Goal: Transaction & Acquisition: Purchase product/service

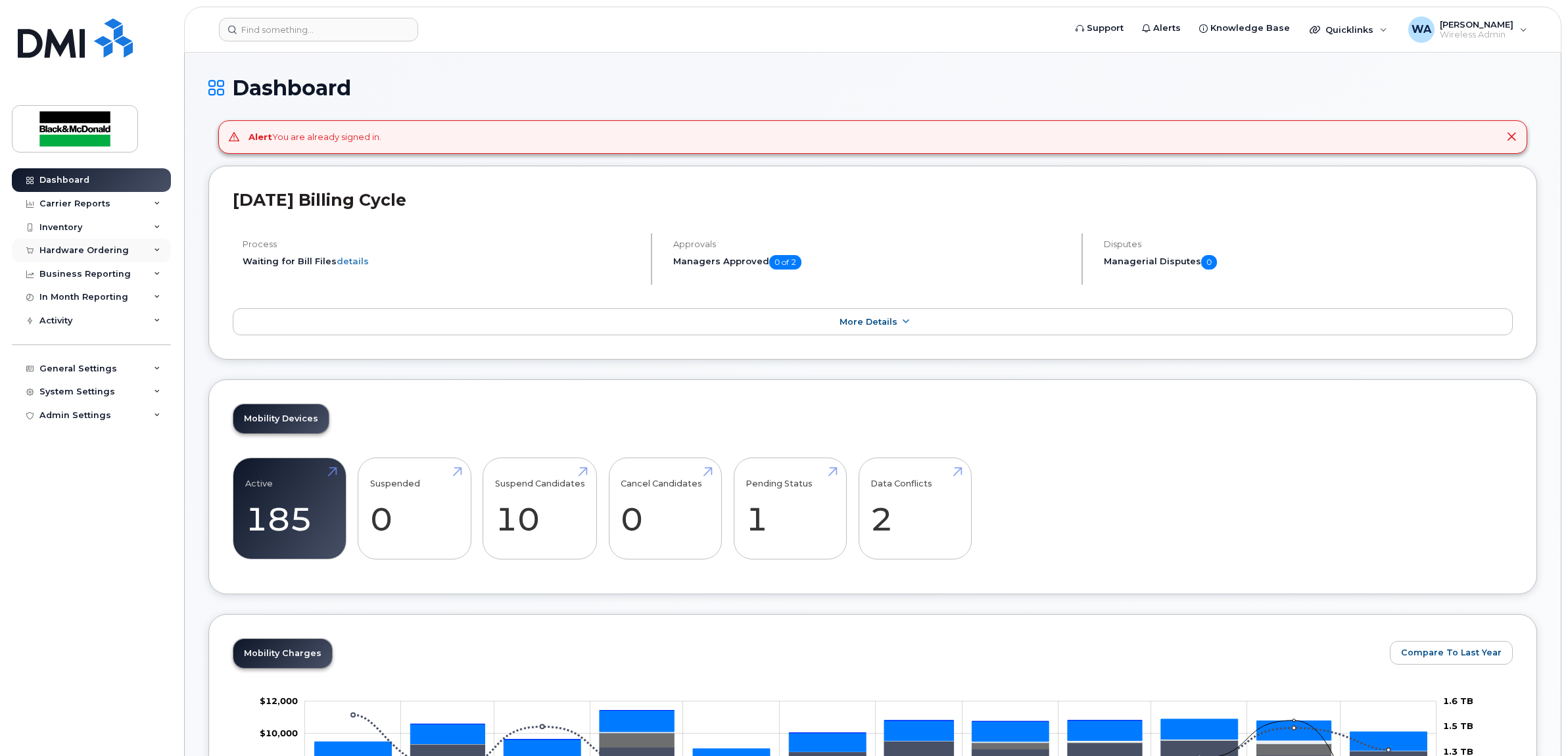
click at [128, 255] on div "Hardware Ordering" at bounding box center [92, 251] width 159 height 24
click at [119, 304] on link "Orders" at bounding box center [102, 300] width 136 height 25
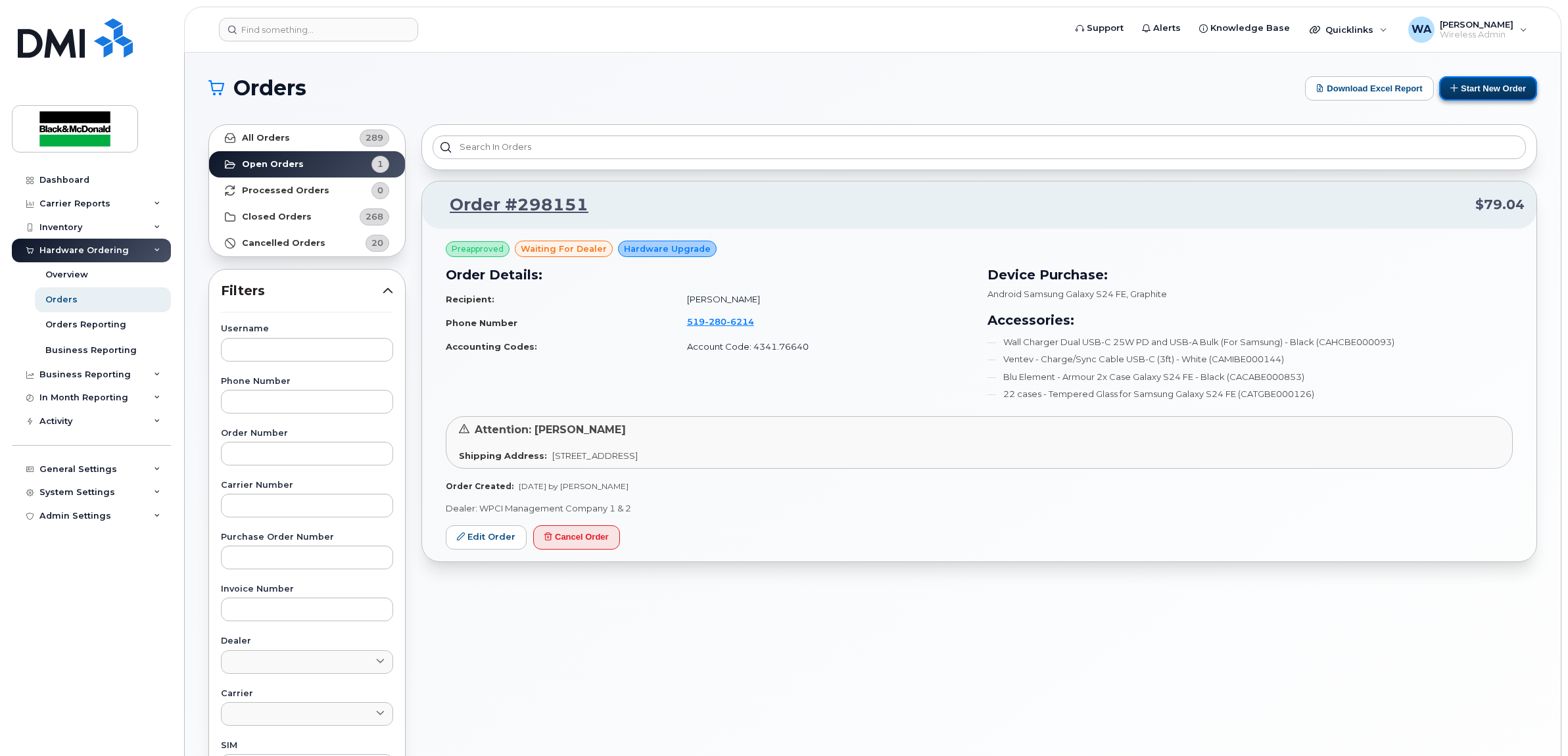
click at [1497, 96] on button "Start New Order" at bounding box center [1488, 89] width 98 height 24
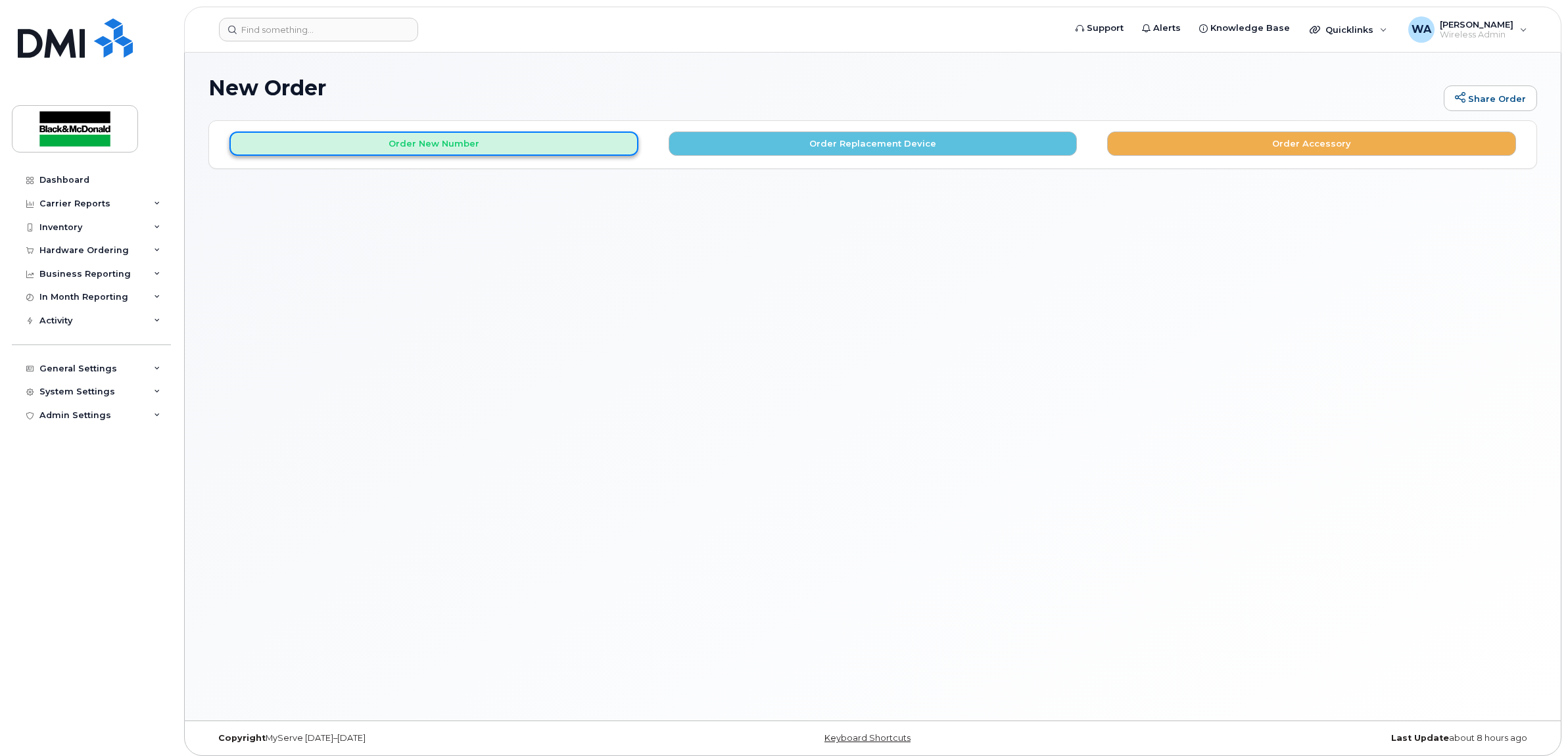
click at [546, 145] on button "Order New Number" at bounding box center [434, 143] width 409 height 24
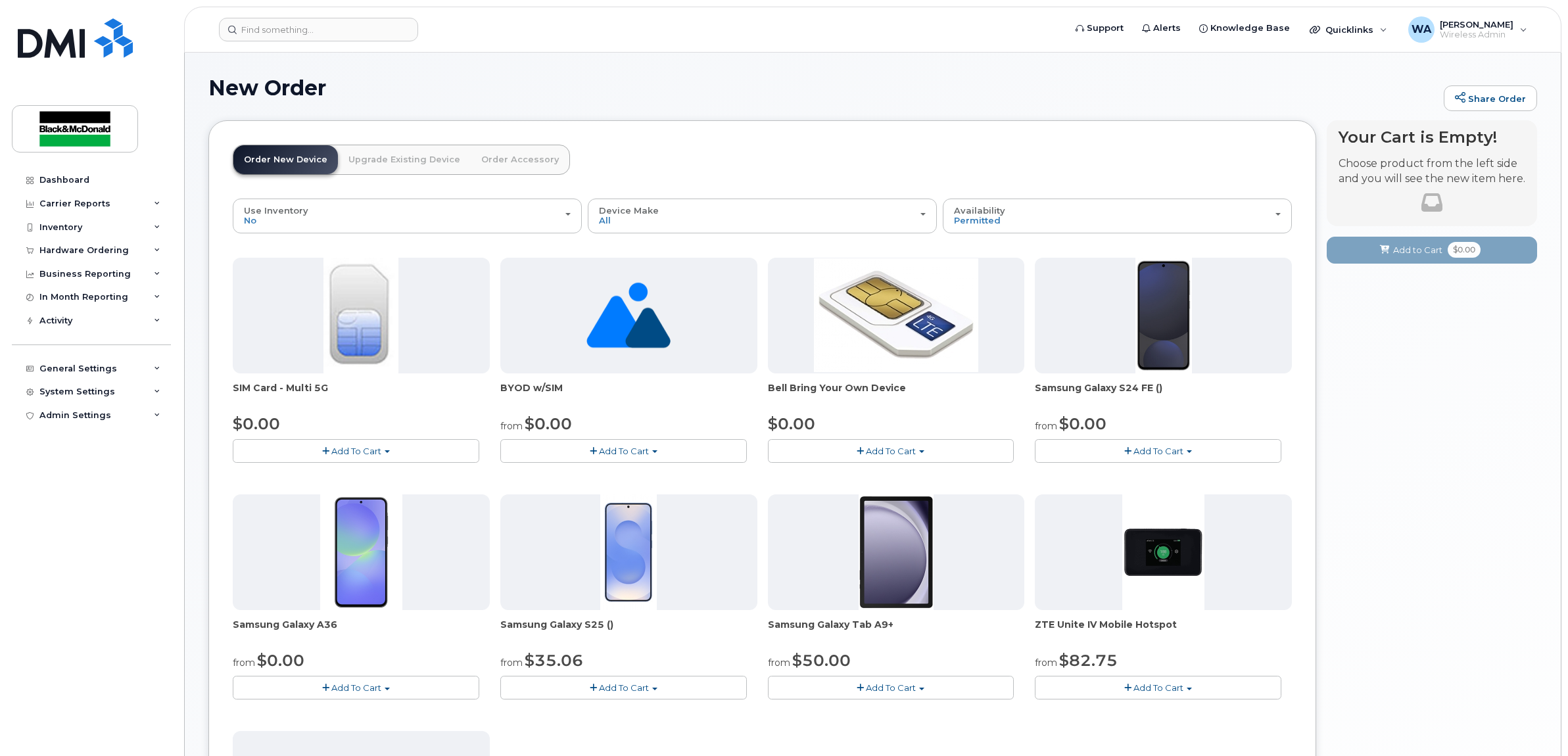
click at [1166, 452] on span "Add To Cart" at bounding box center [1158, 451] width 50 height 11
click at [1121, 477] on link "$0.00 - 3 year term - voice & data plan (128GB)" at bounding box center [1152, 476] width 228 height 17
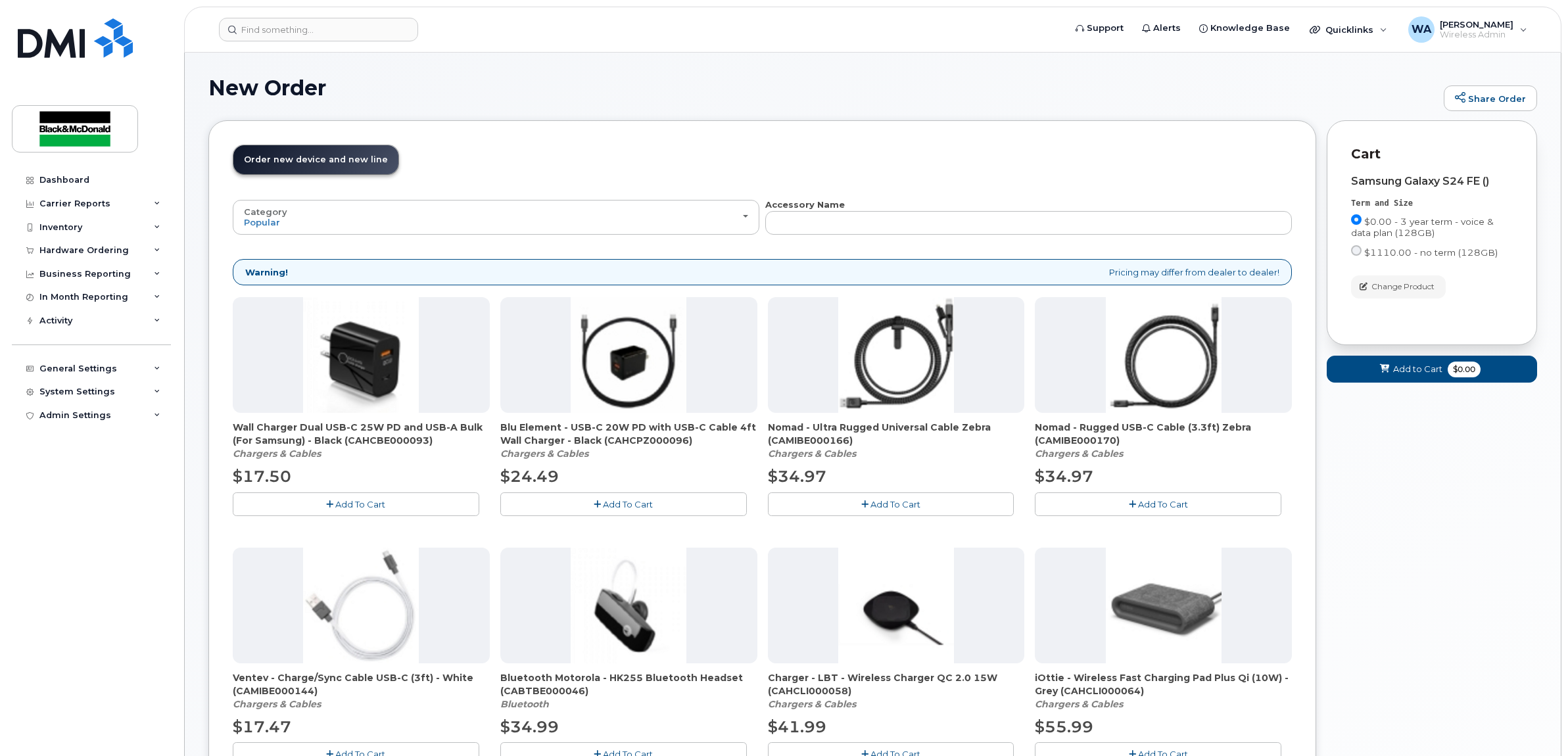
click at [346, 506] on span "Add To Cart" at bounding box center [360, 505] width 50 height 11
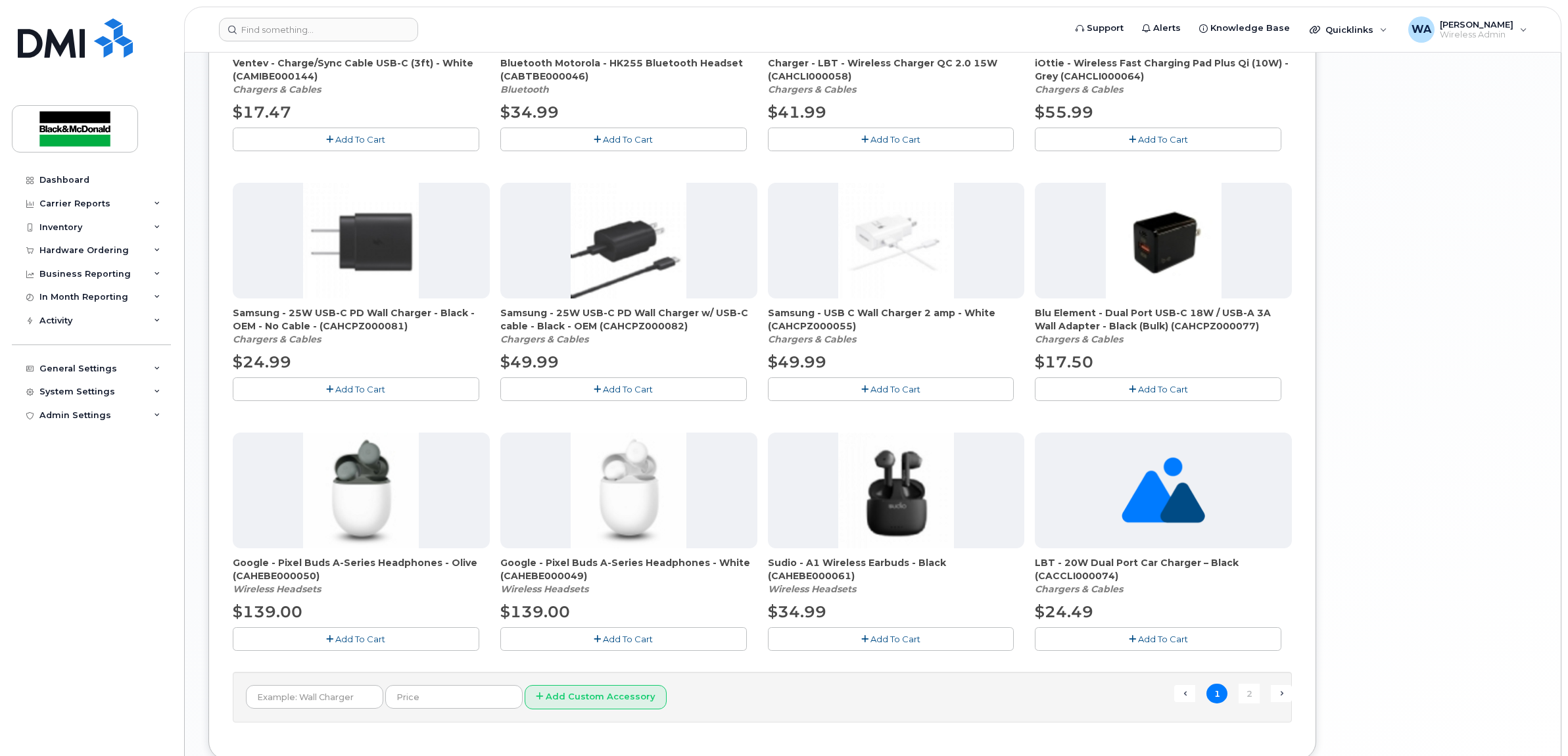
scroll to position [658, 0]
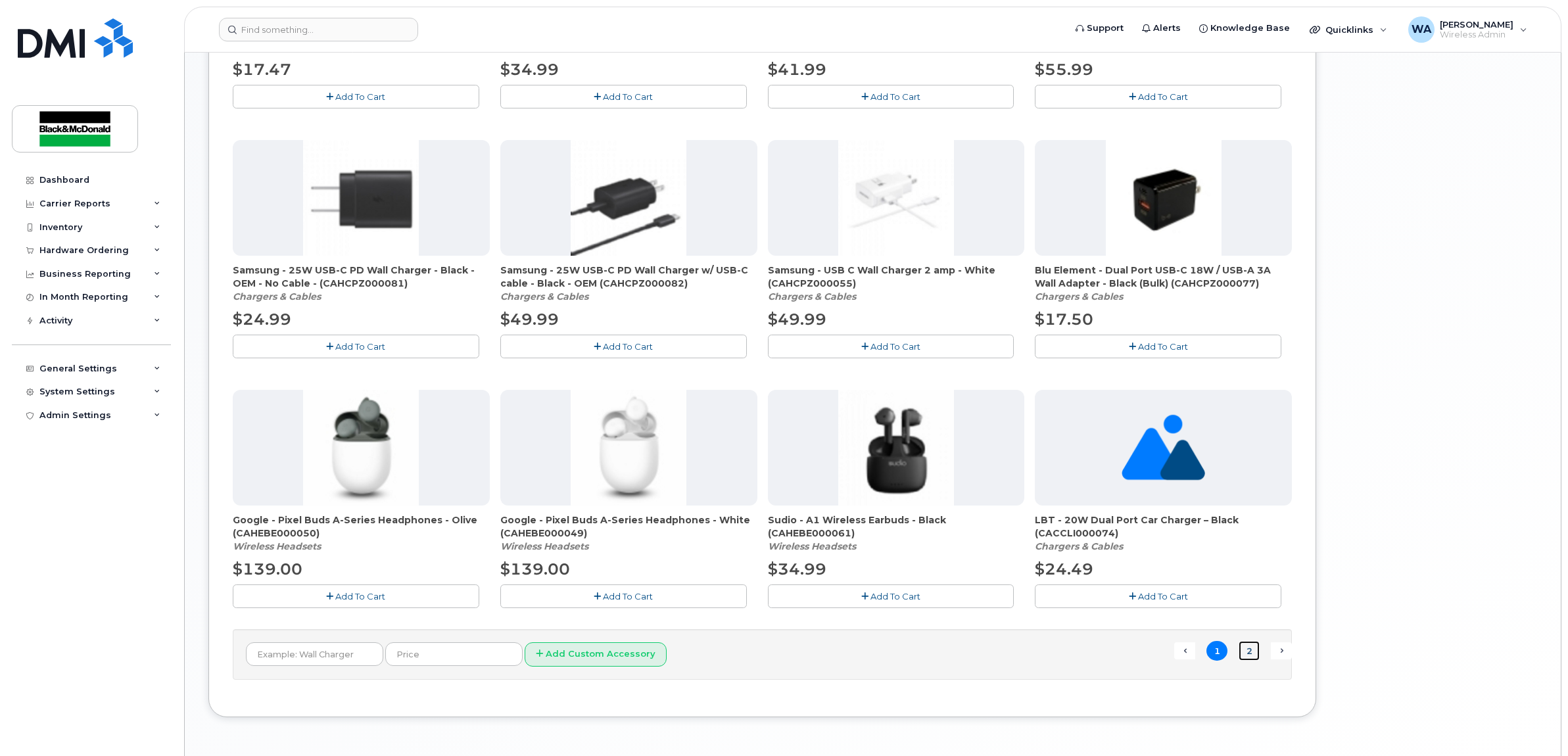
click at [1253, 658] on link "2" at bounding box center [1249, 651] width 21 height 20
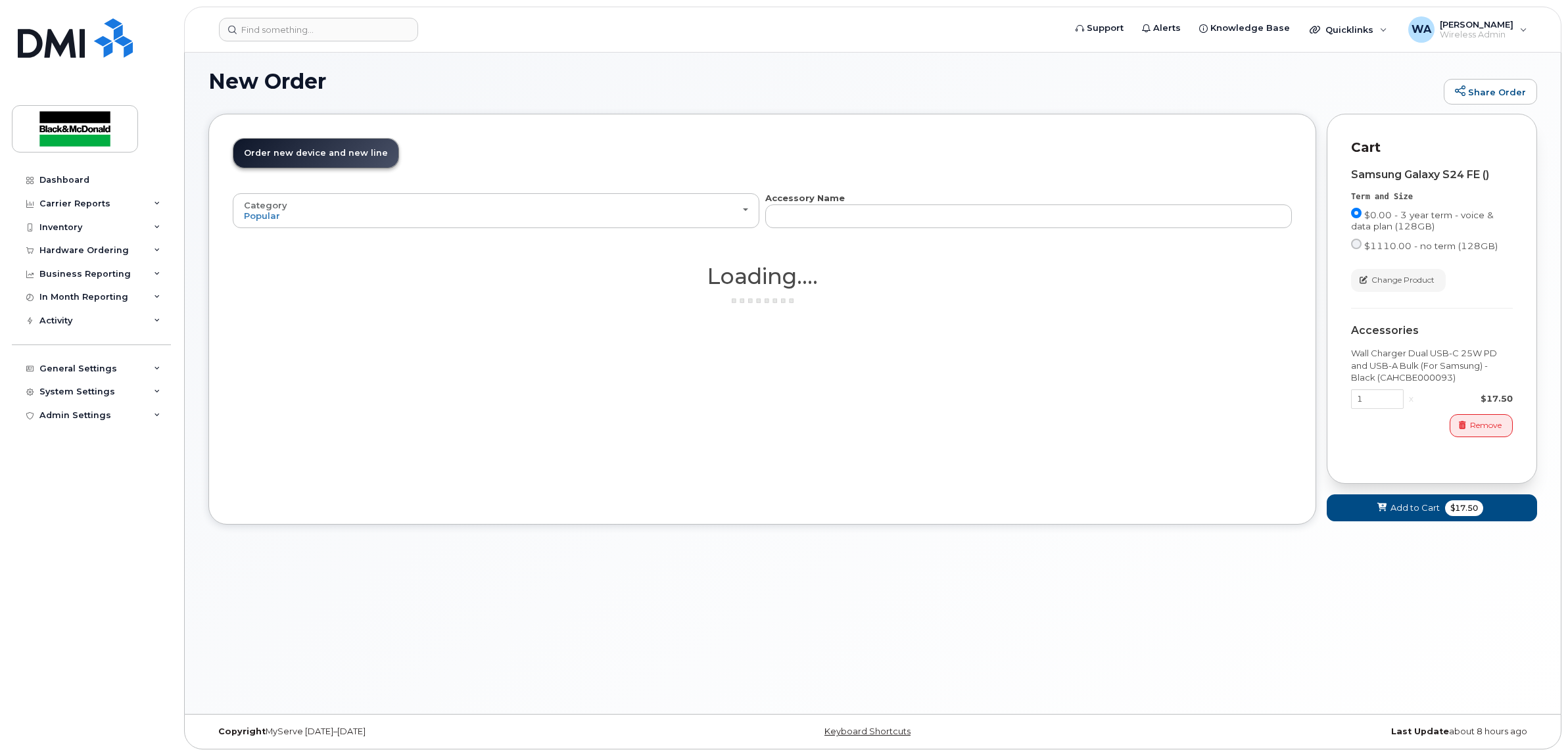
scroll to position [7, 0]
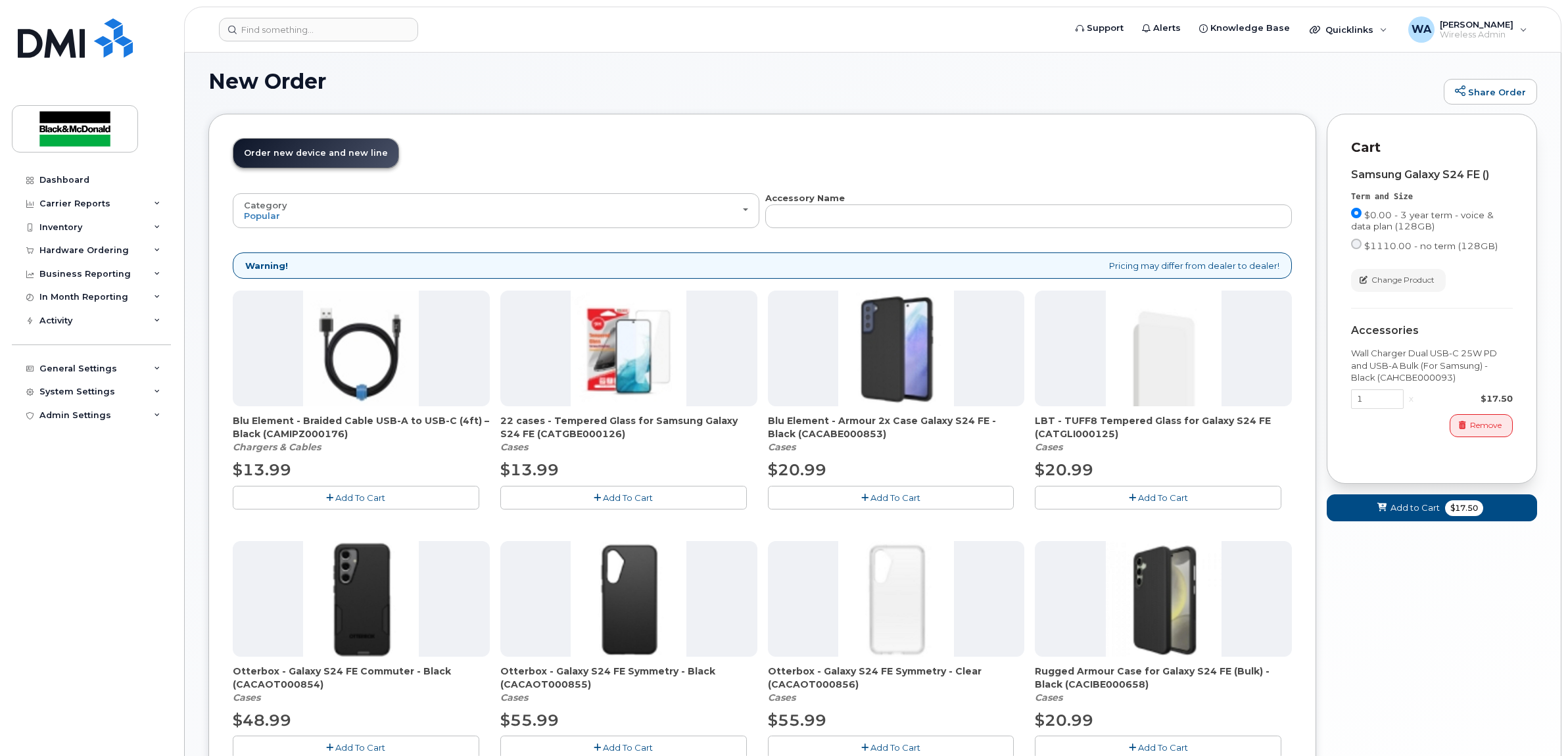
click at [384, 498] on span "Add To Cart" at bounding box center [360, 498] width 50 height 11
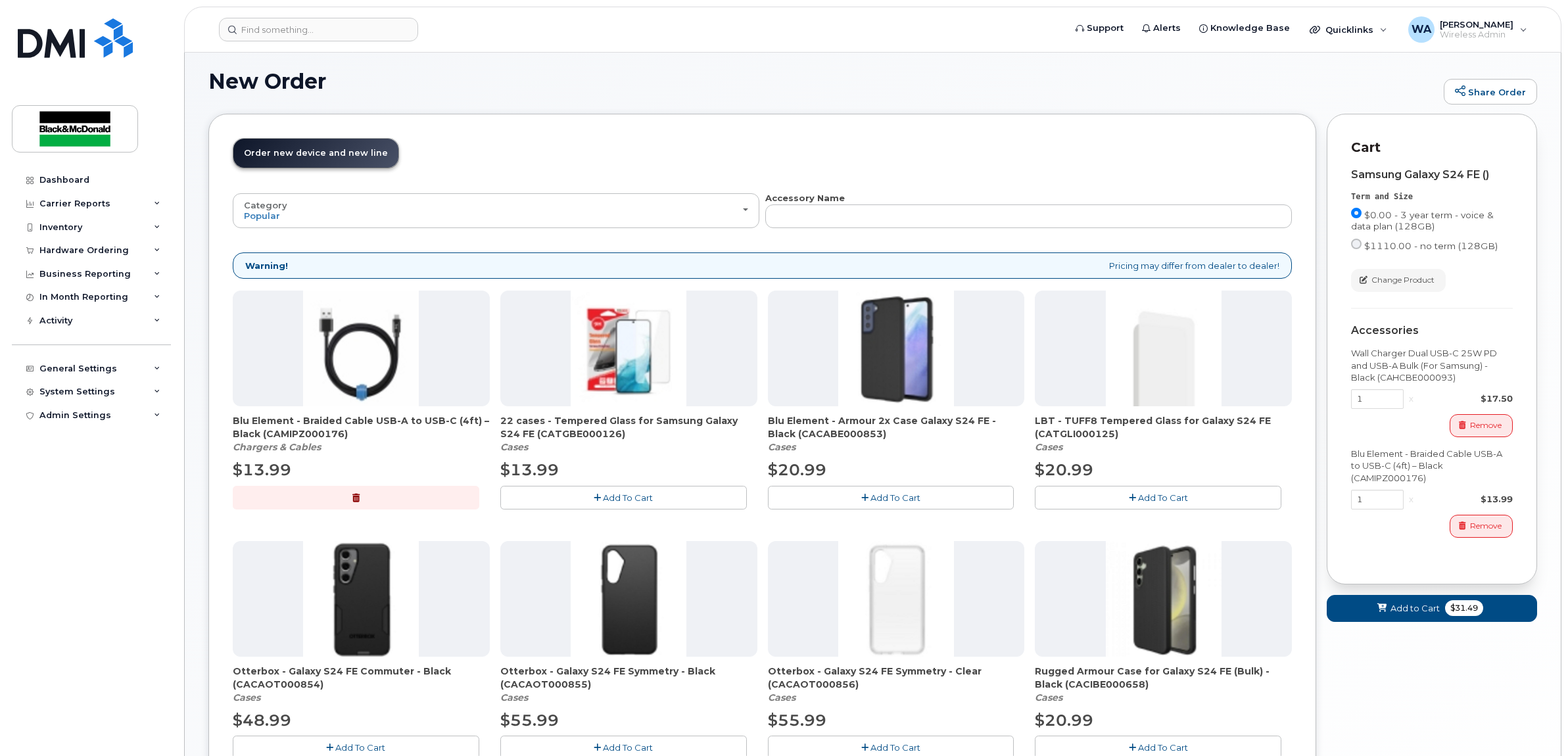
scroll to position [89, 0]
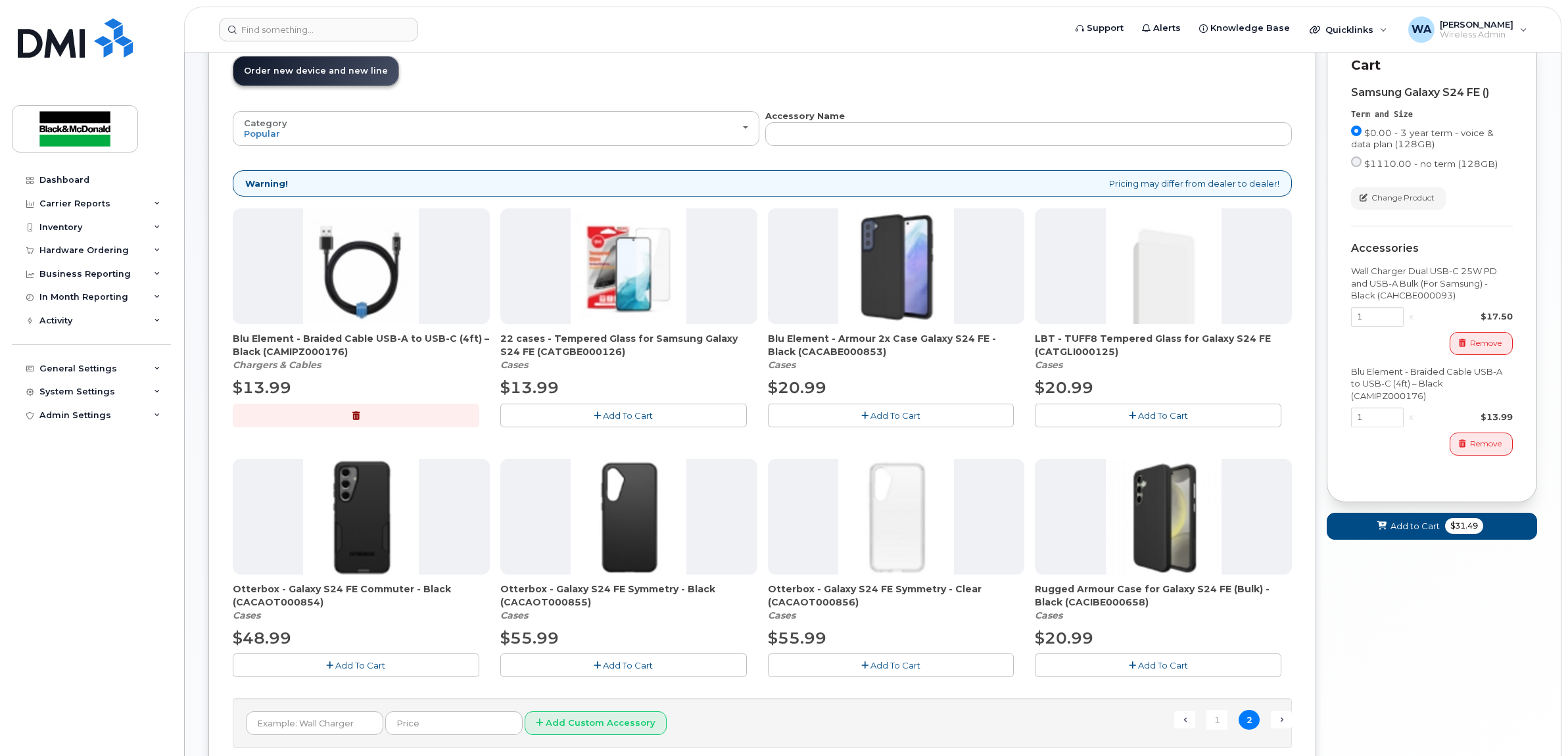
click at [920, 418] on span "Add To Cart" at bounding box center [895, 415] width 50 height 11
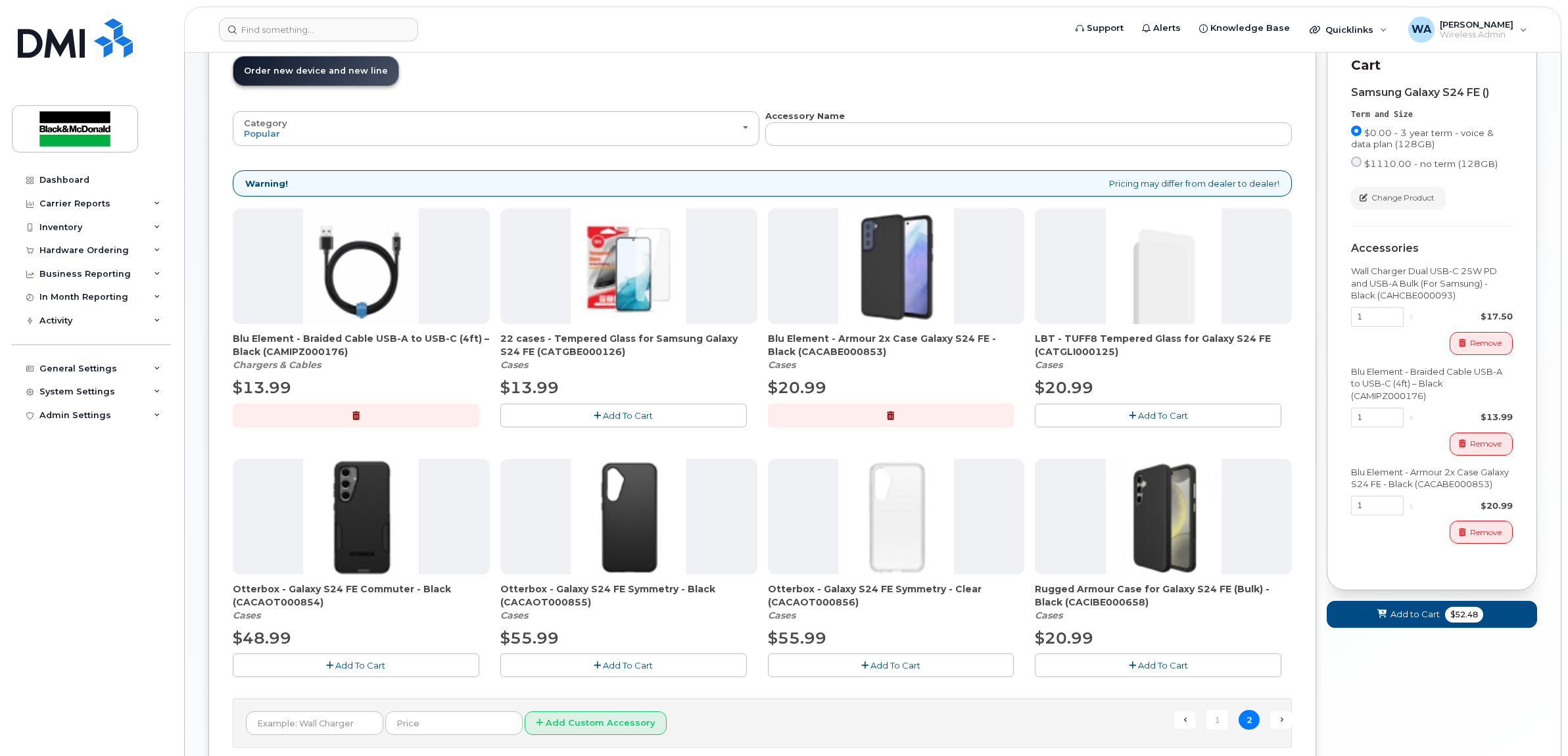
click at [673, 422] on button "Add To Cart" at bounding box center [623, 415] width 246 height 23
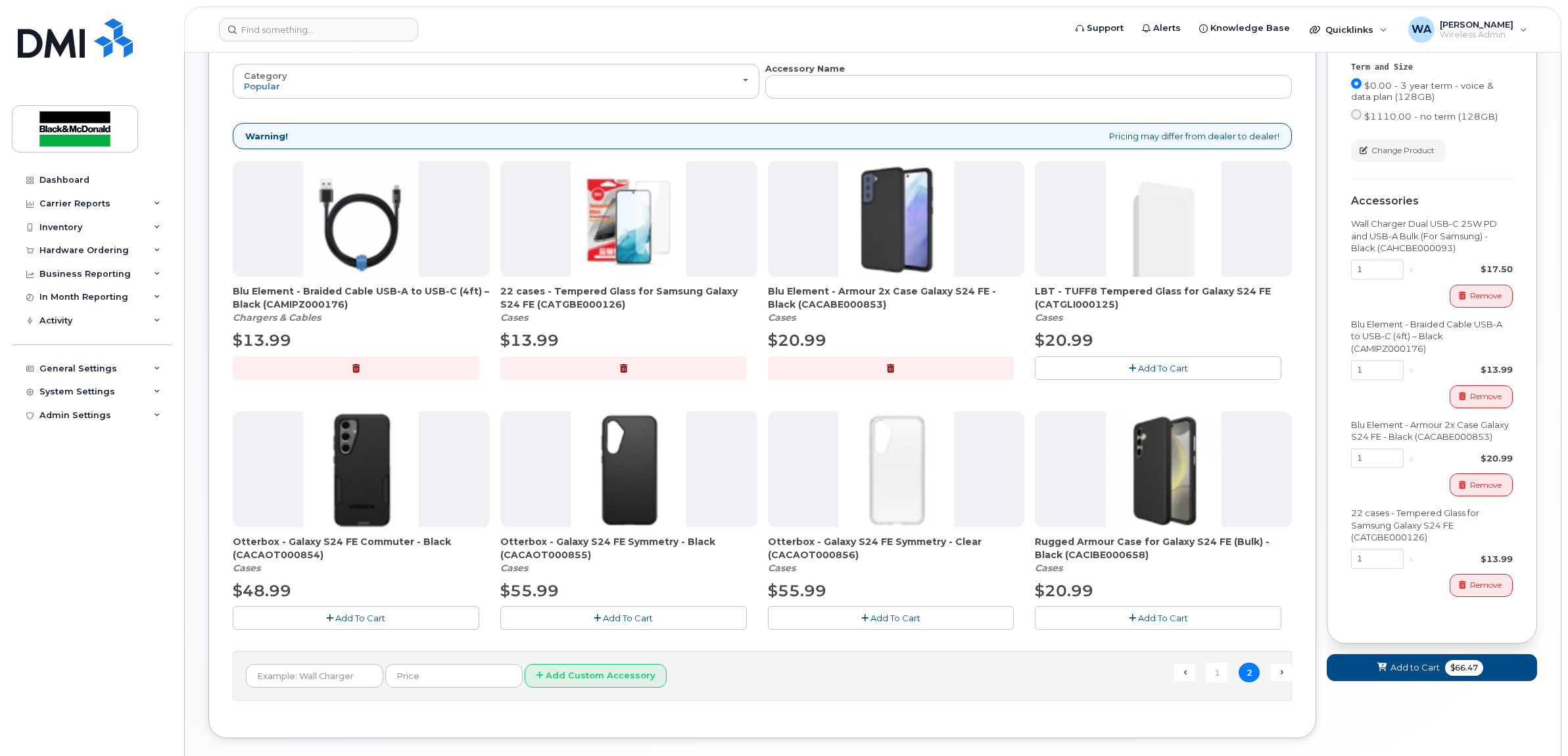
scroll to position [206, 0]
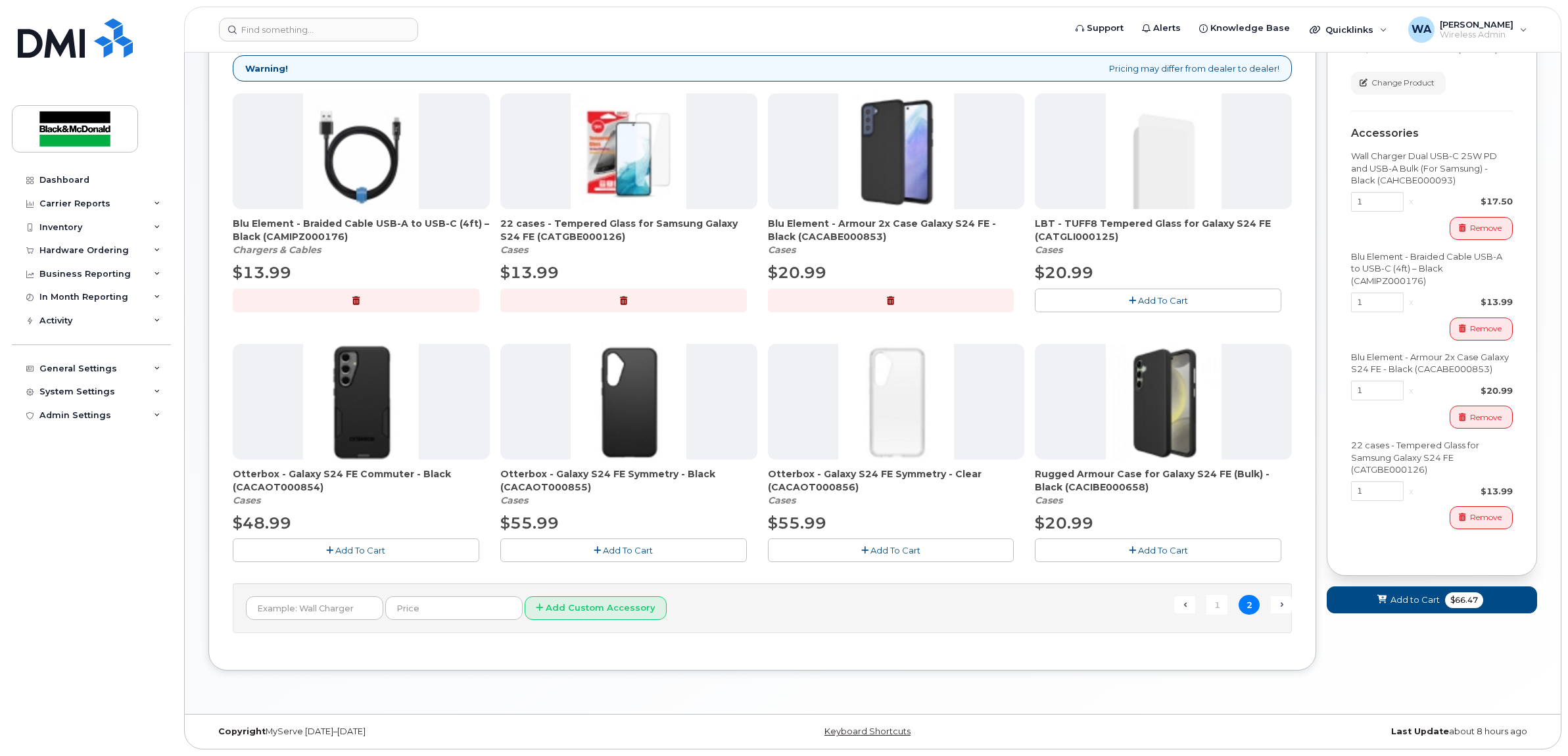
click at [1198, 546] on button "Add To Cart" at bounding box center [1157, 550] width 246 height 23
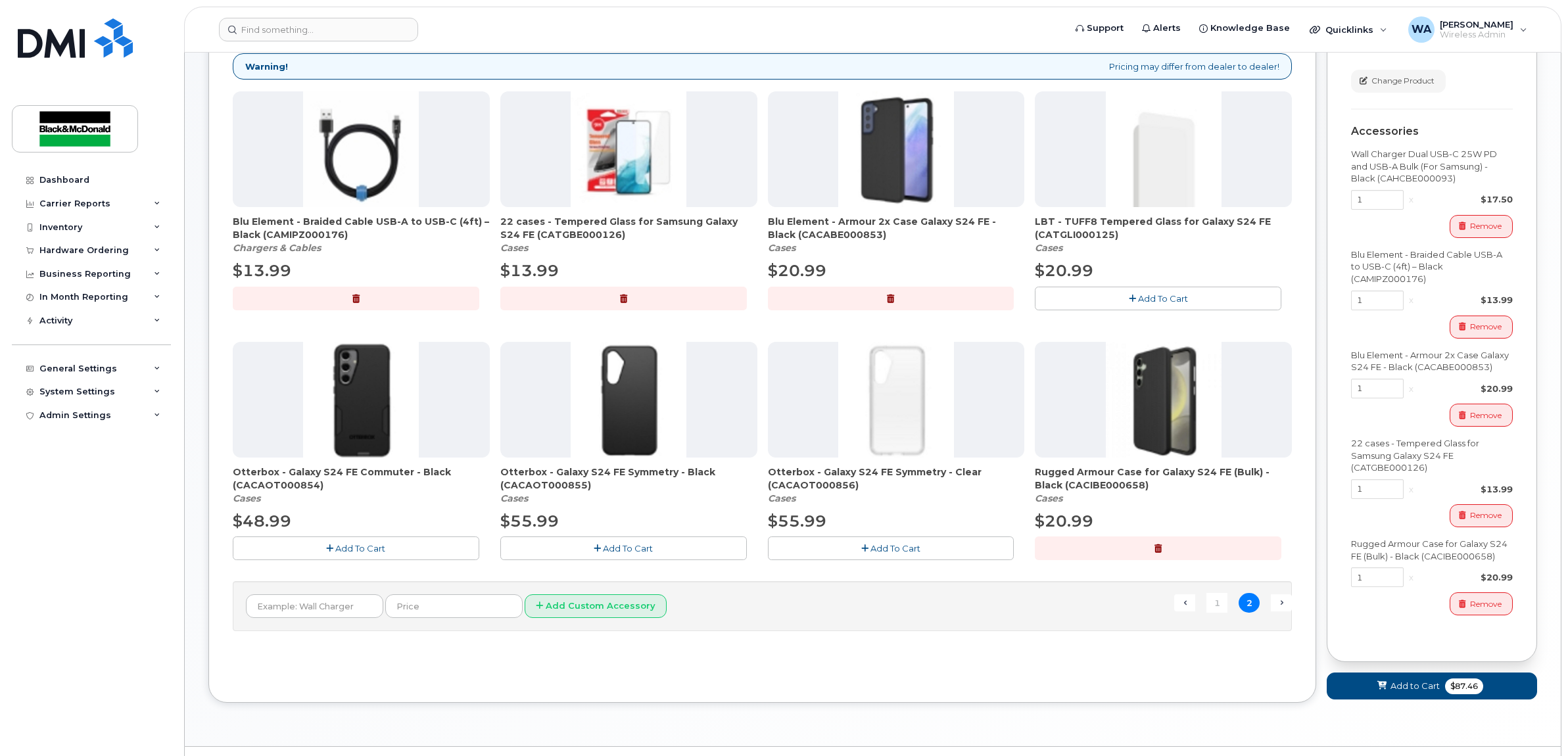
click at [888, 298] on icon "button" at bounding box center [890, 298] width 8 height 8
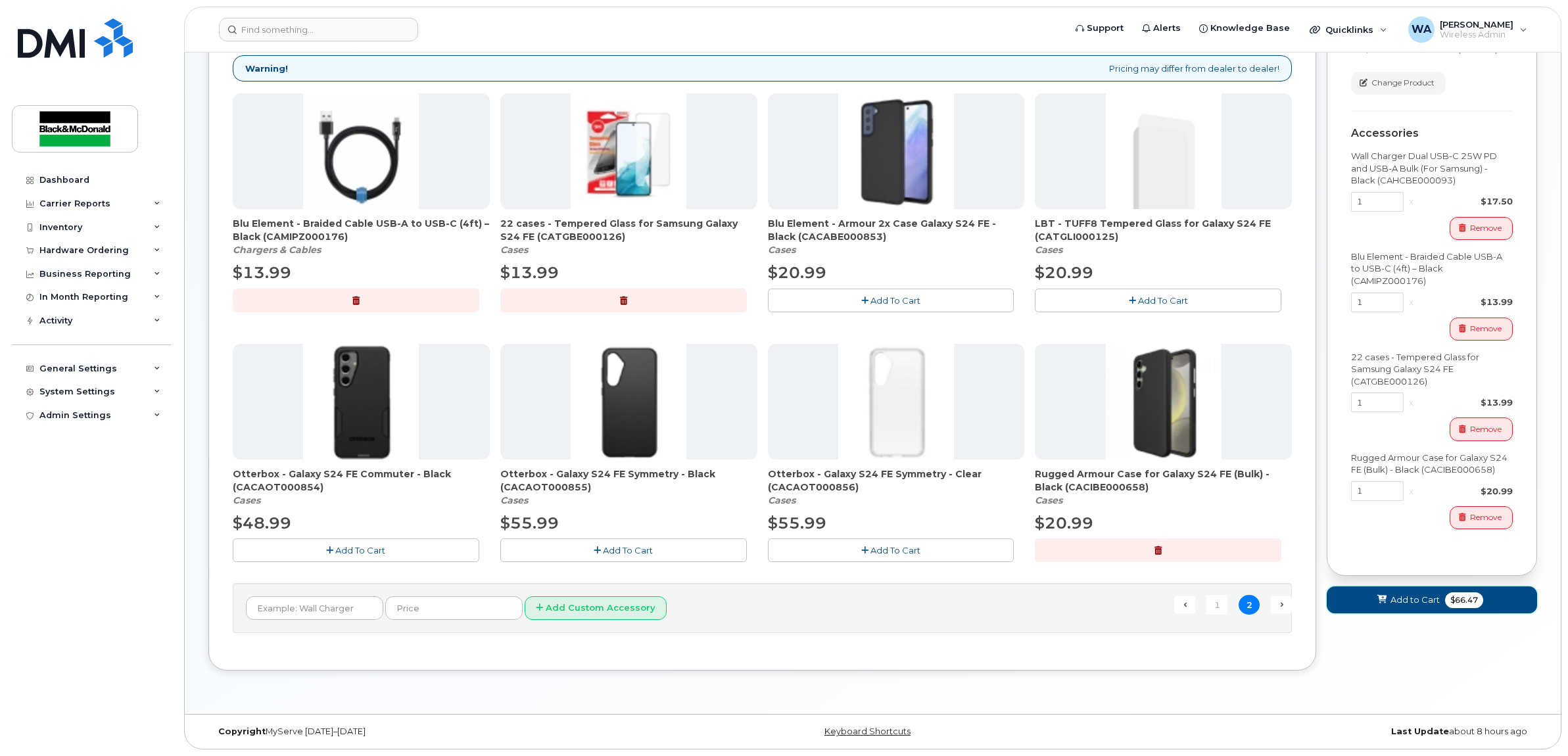
click at [1445, 605] on span "$66.47" at bounding box center [1464, 600] width 38 height 16
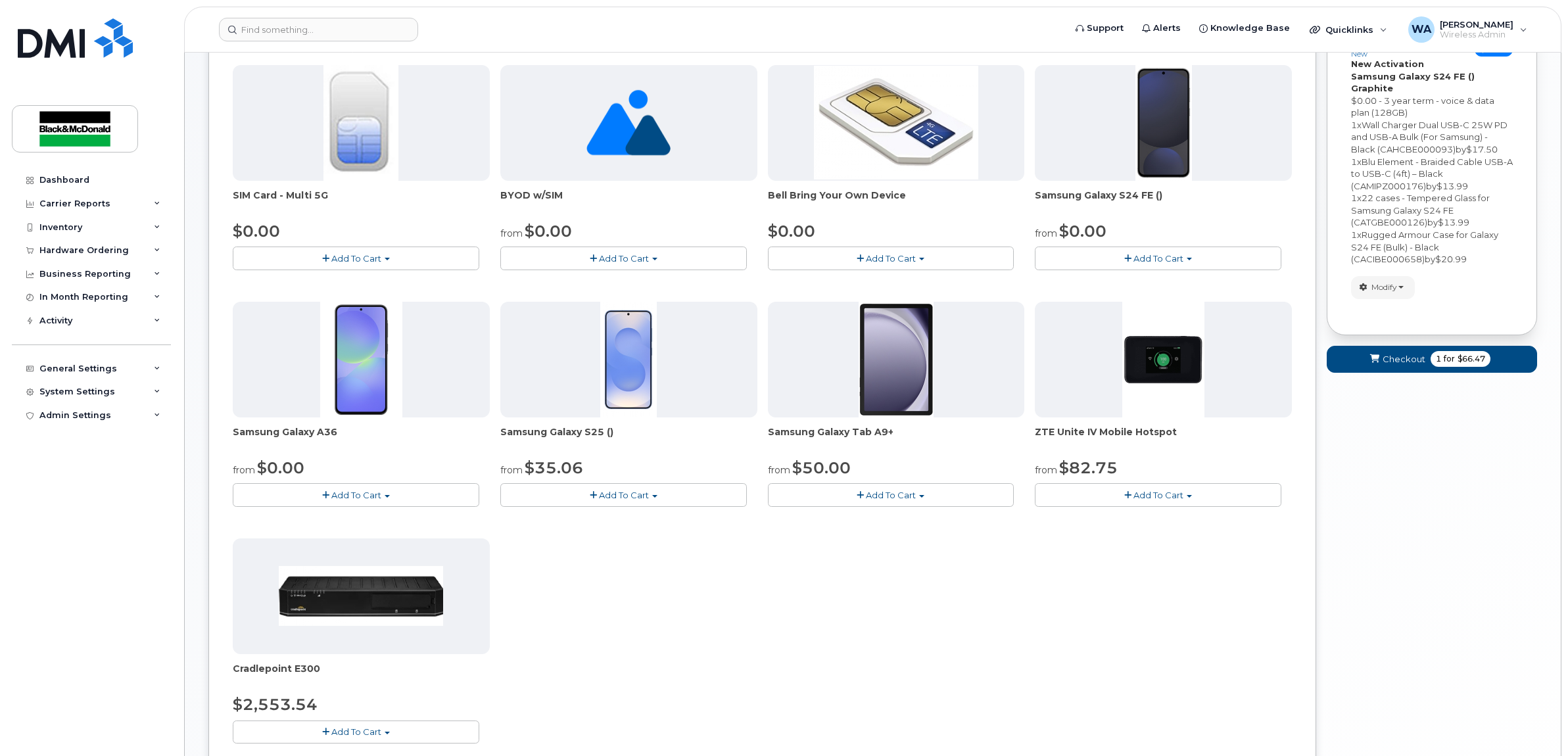
scroll to position [191, 0]
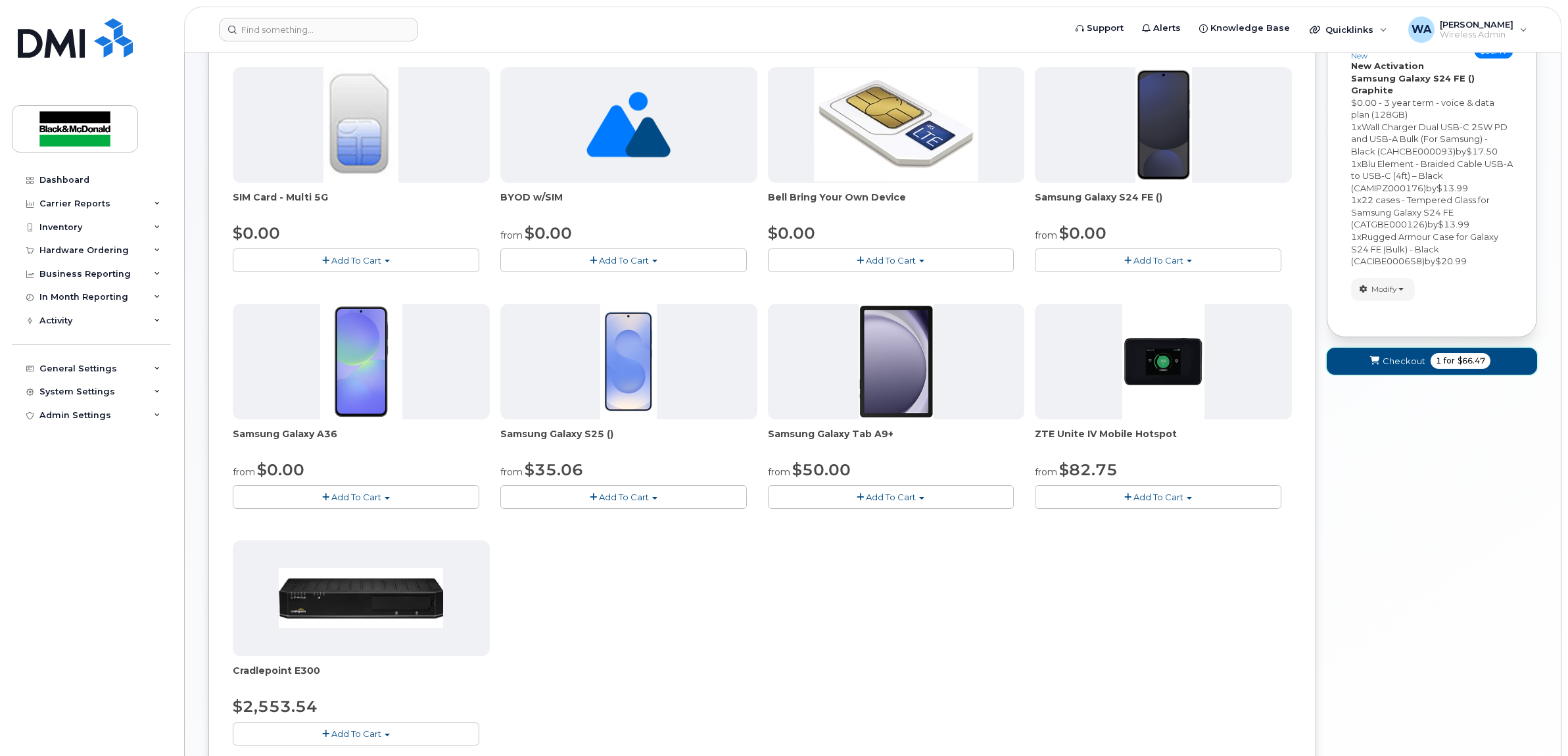
click at [1480, 355] on span "$66.47" at bounding box center [1470, 361] width 28 height 12
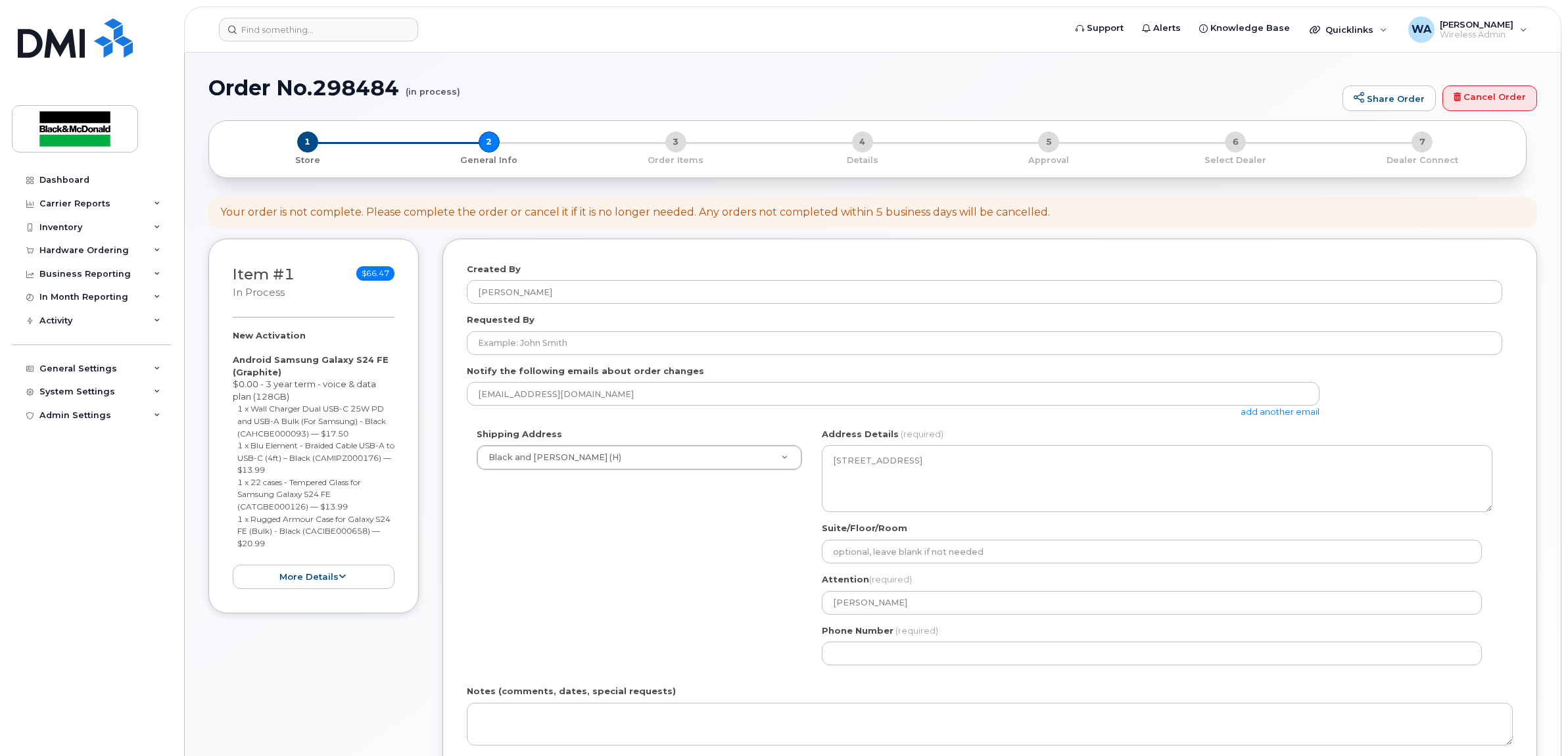
click at [769, 472] on div "Shipping Address Black and McDonald (H) Black and McDonald (H) Black & McDonald…" at bounding box center [984, 551] width 1035 height 247
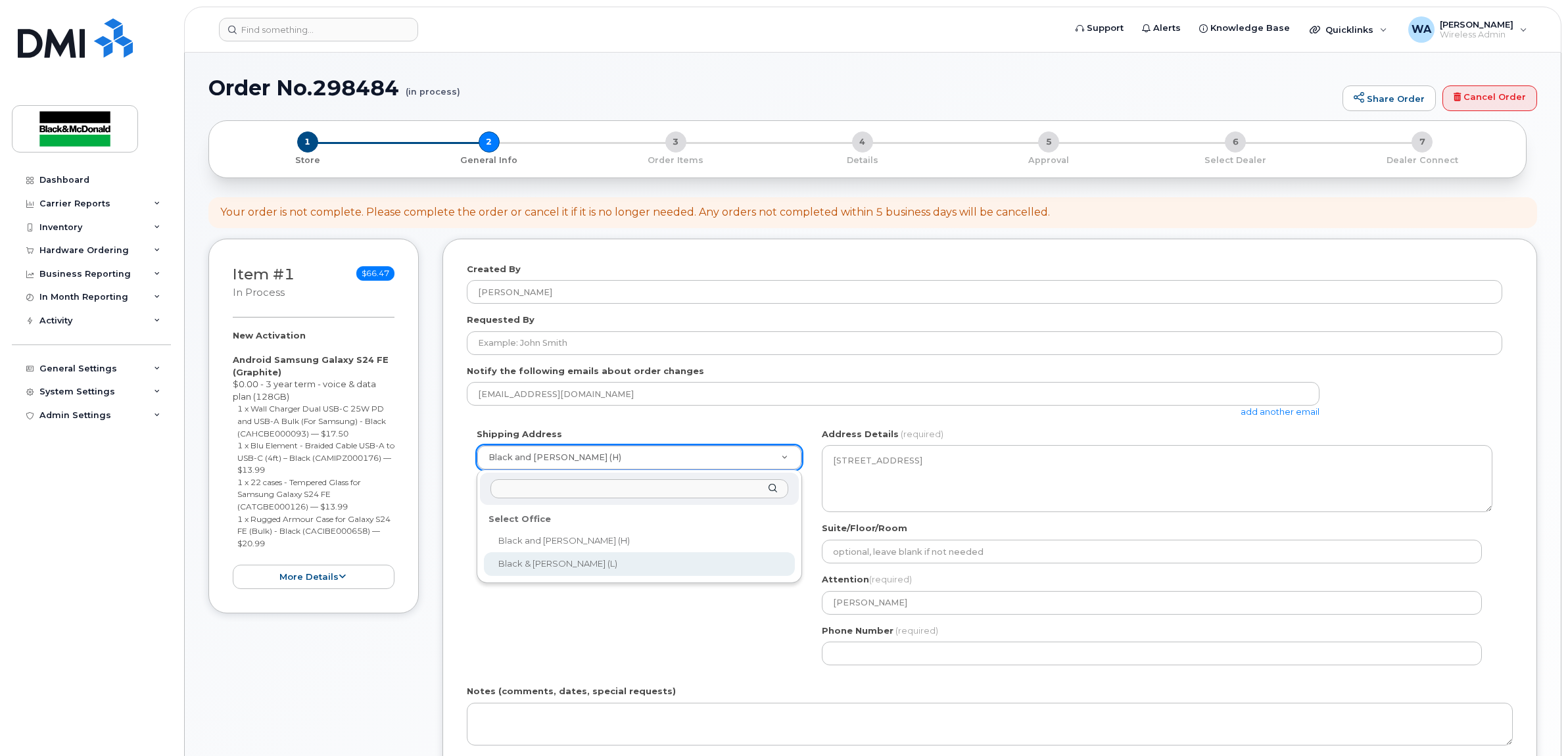
select select
type textarea "95 Bessemer Rd Unit 1 London Ontario N6E 1P9"
type input "[PERSON_NAME]"
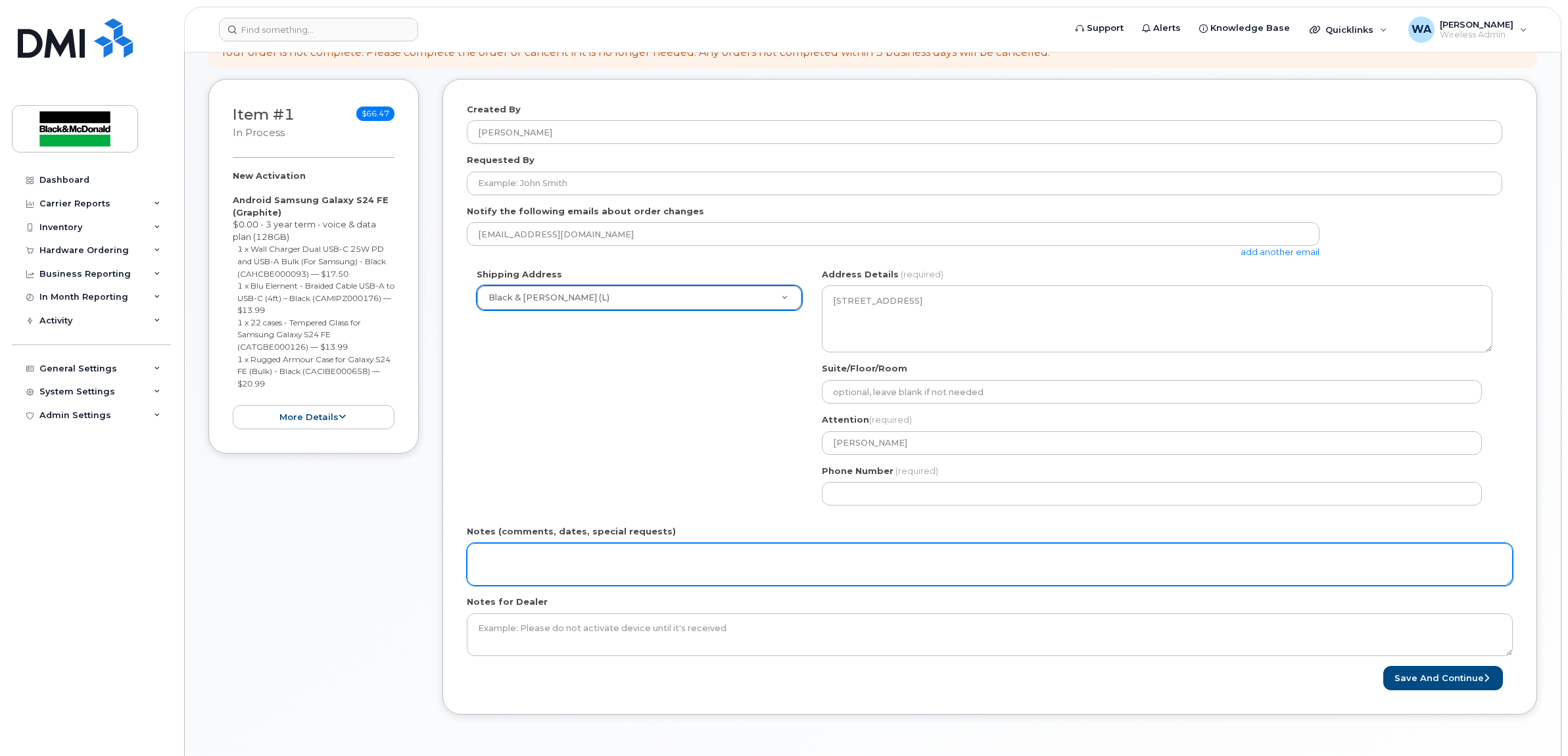
scroll to position [164, 0]
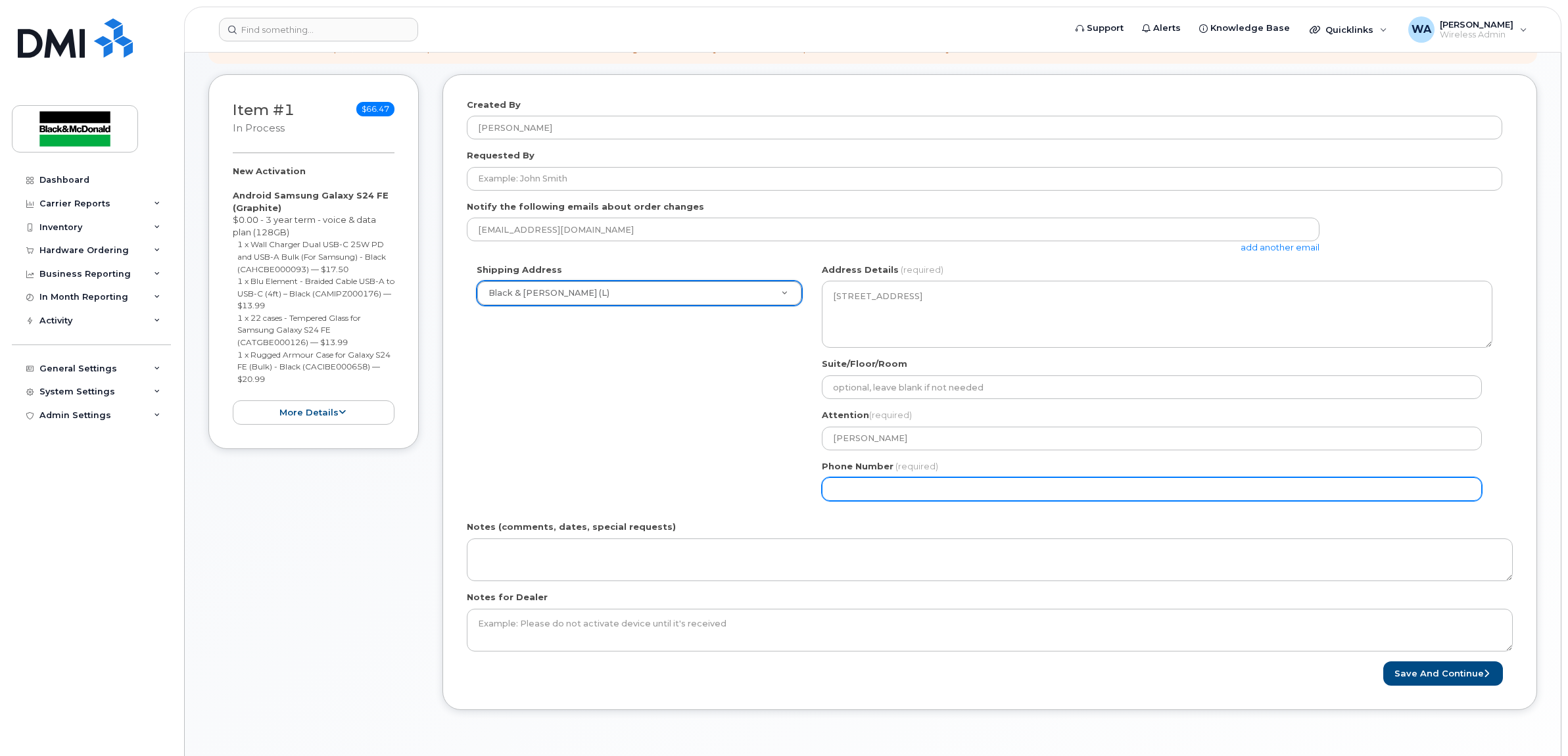
click at [885, 497] on input "Phone Number" at bounding box center [1151, 489] width 660 height 24
select select
type input "519681480"
select select
type input "5196814801"
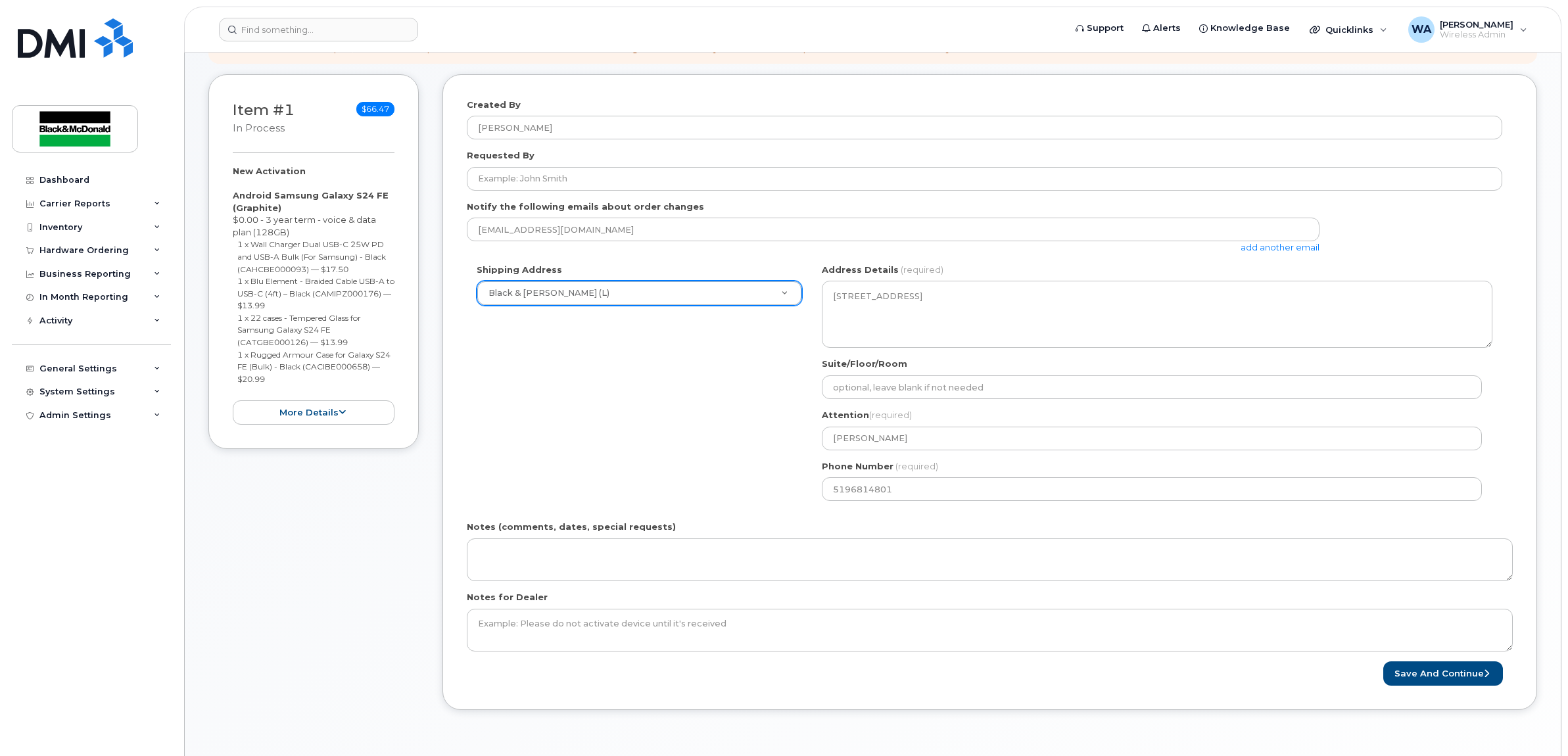
click at [669, 412] on div "Shipping Address Black & McDonald (L) Black and McDonald (H) Black & McDonald (…" at bounding box center [984, 387] width 1035 height 247
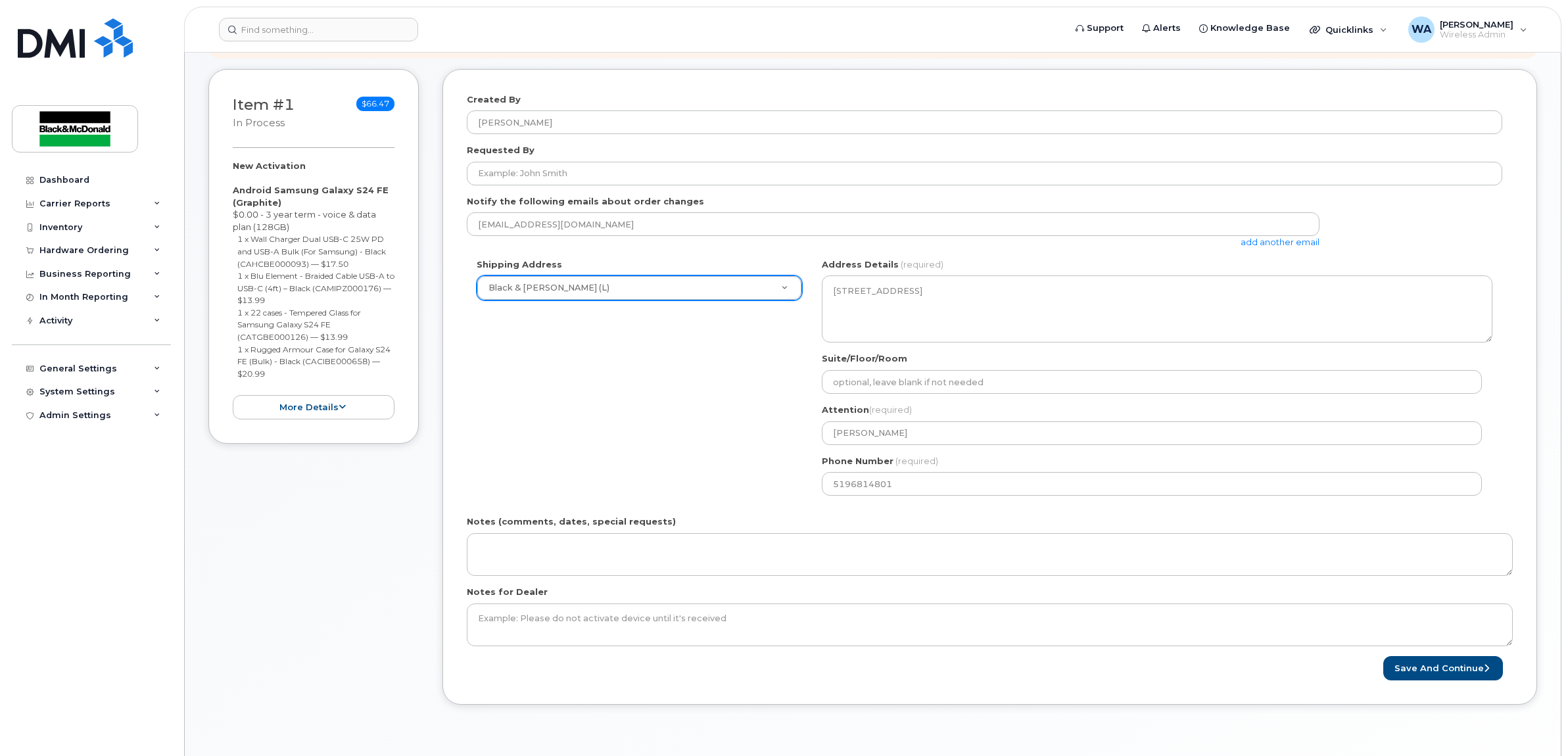
scroll to position [329, 0]
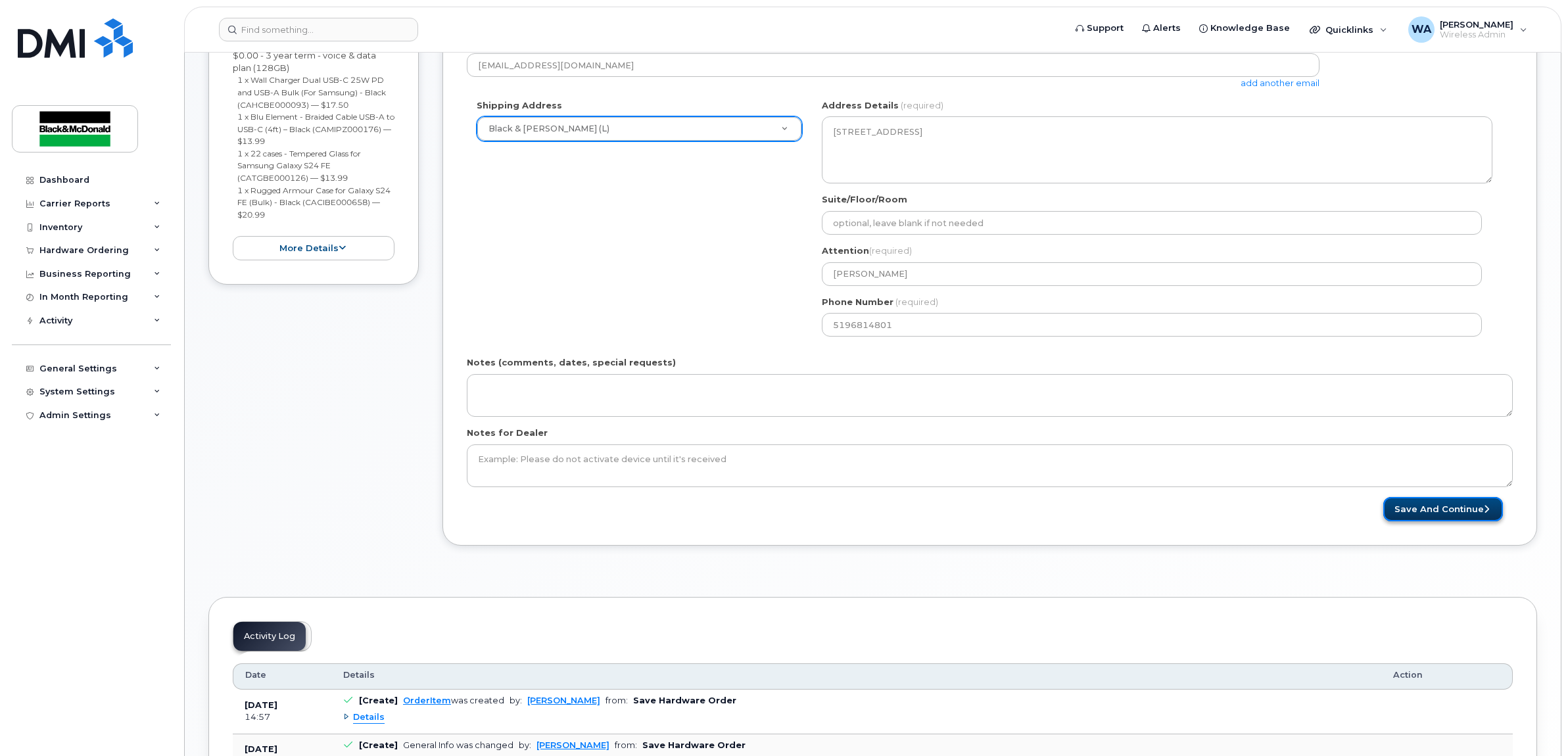
click at [1464, 511] on button "Save and Continue" at bounding box center [1442, 509] width 119 height 24
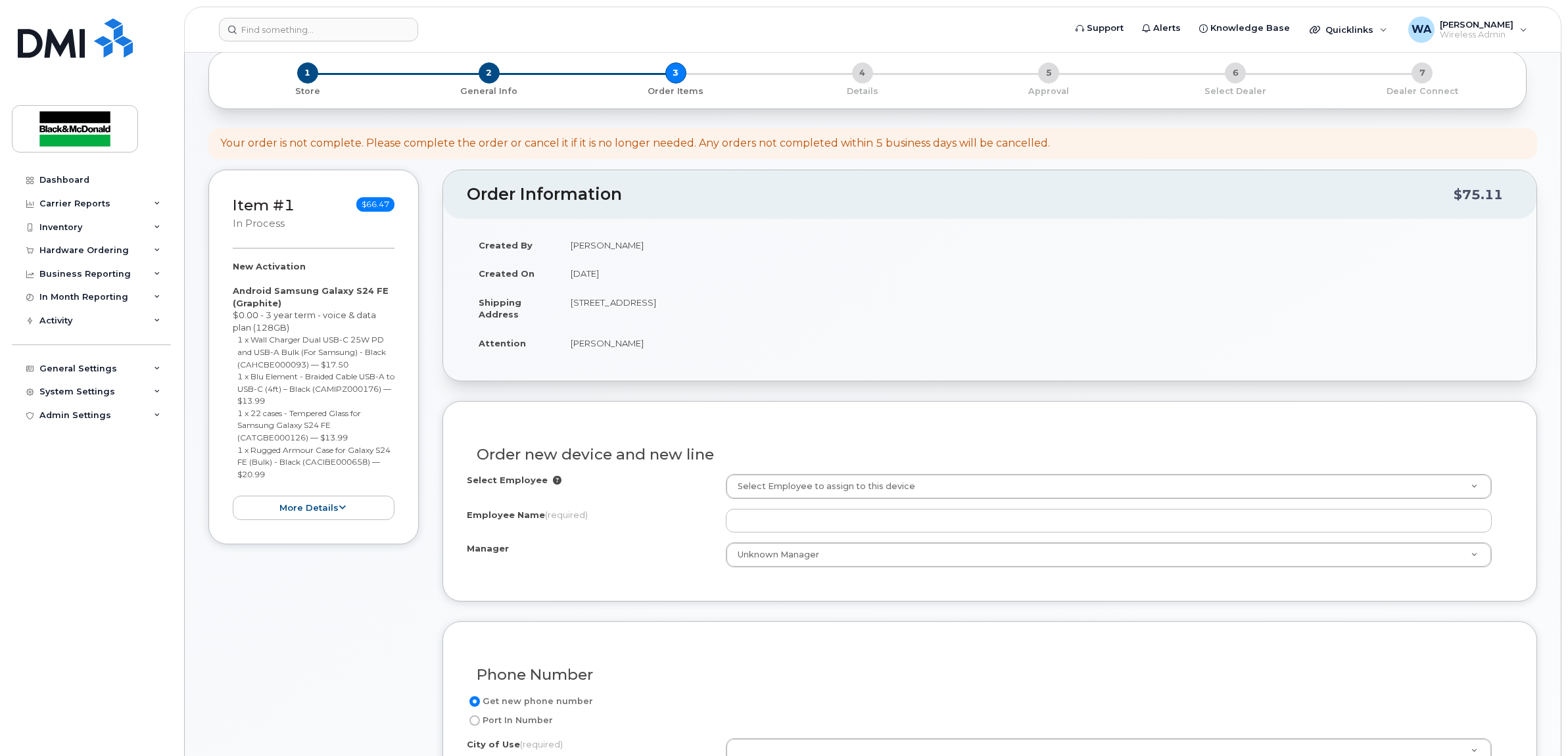
scroll to position [164, 0]
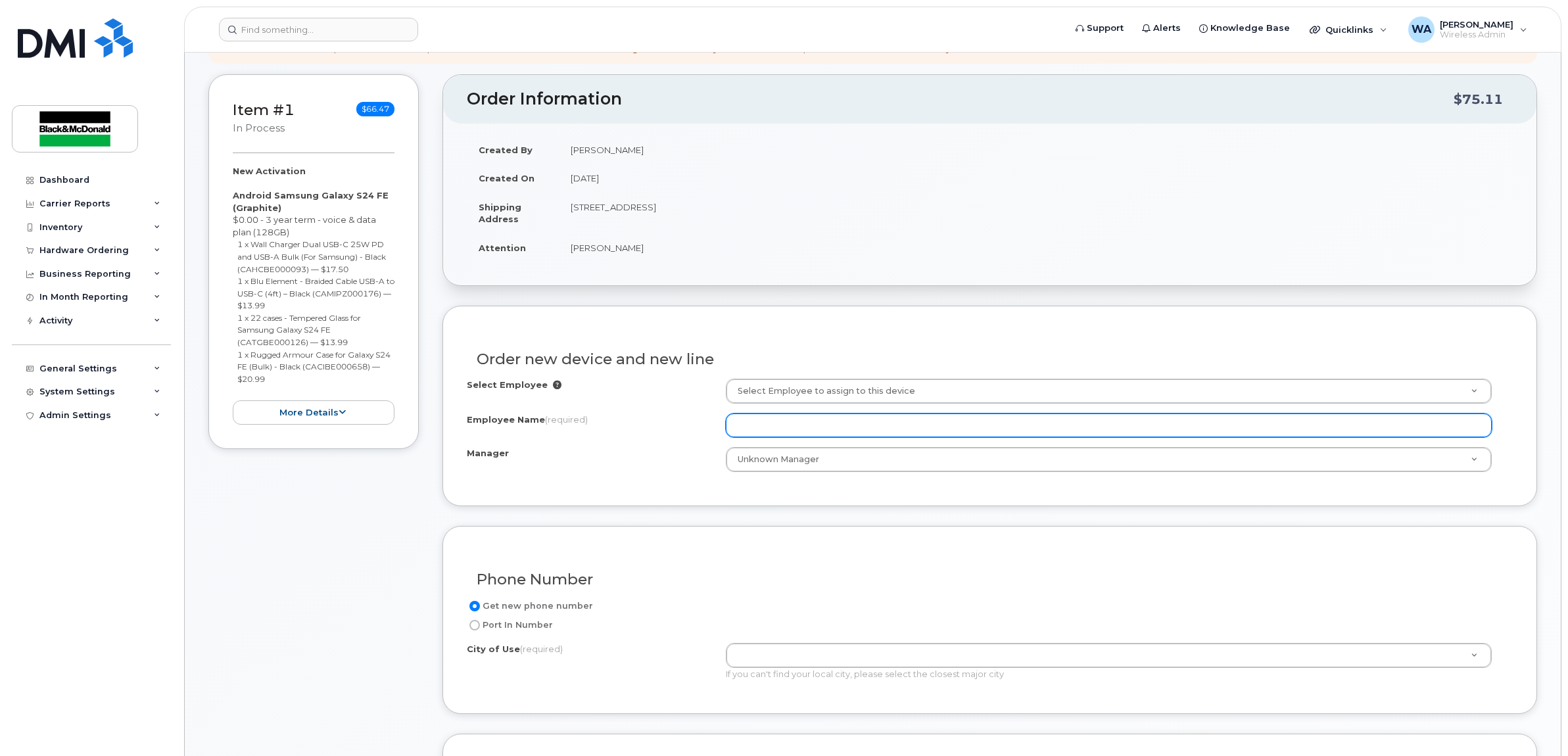
click at [829, 432] on input "Employee Name (required)" at bounding box center [1109, 426] width 766 height 24
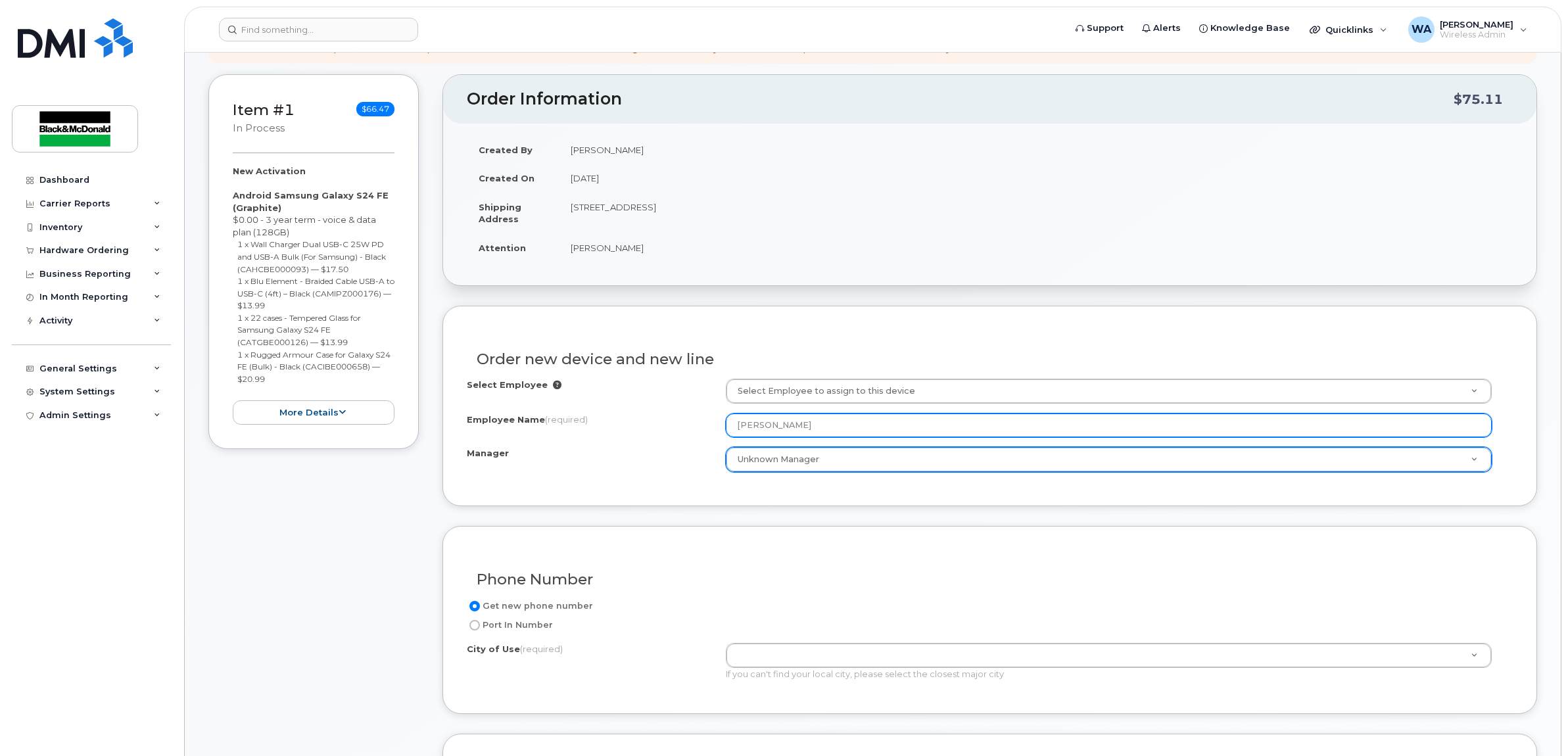
type input "Jack Baillie"
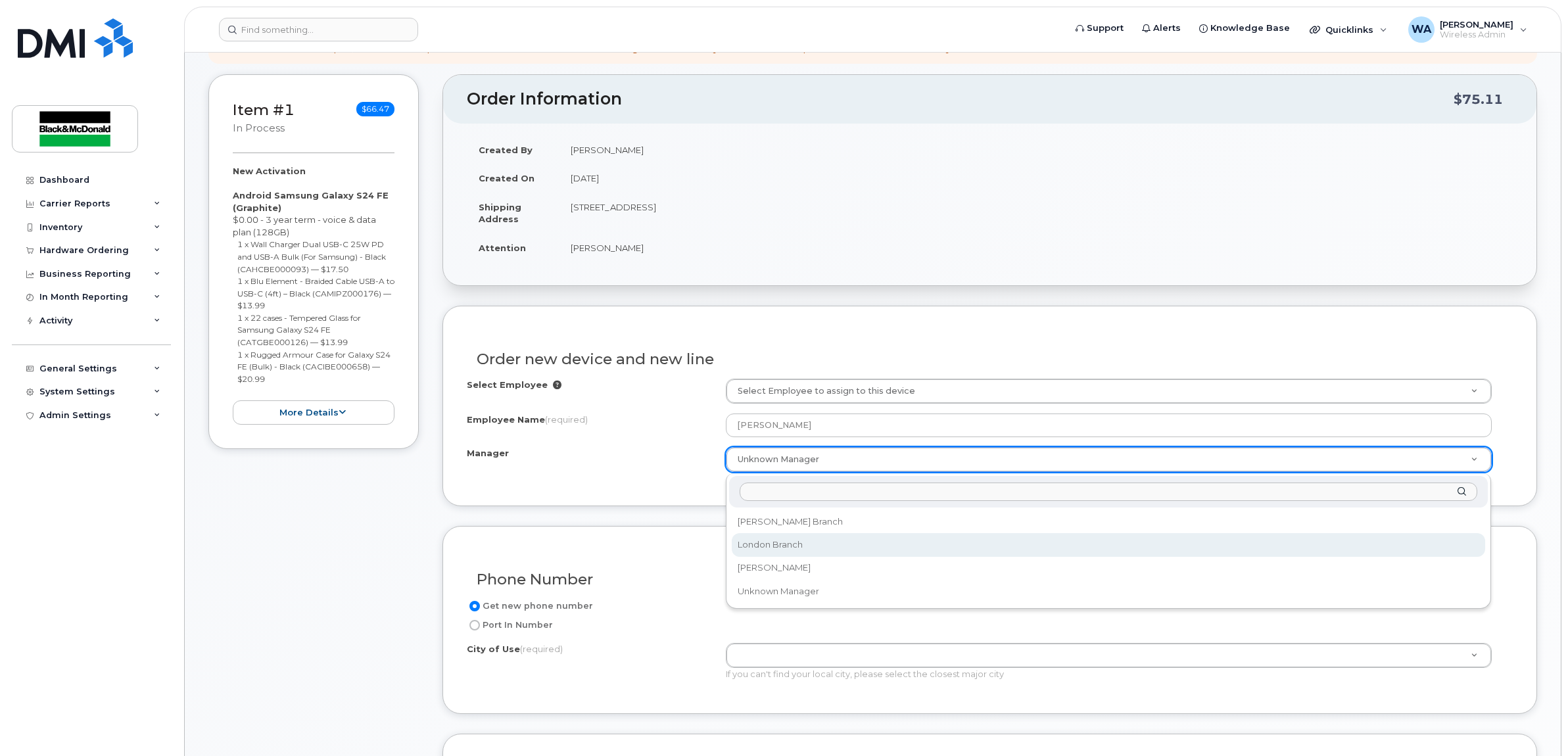
select select "1409453"
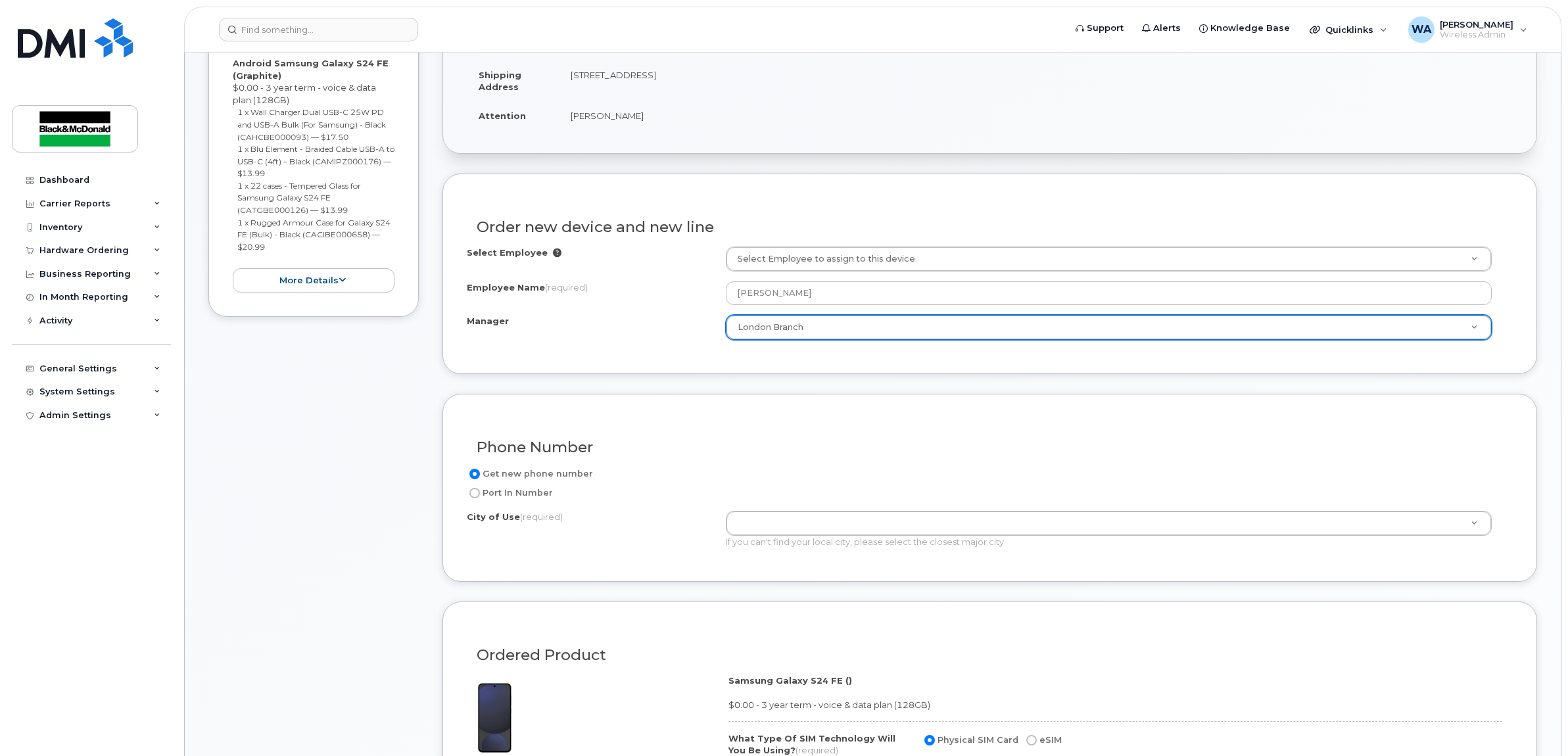
scroll to position [493, 0]
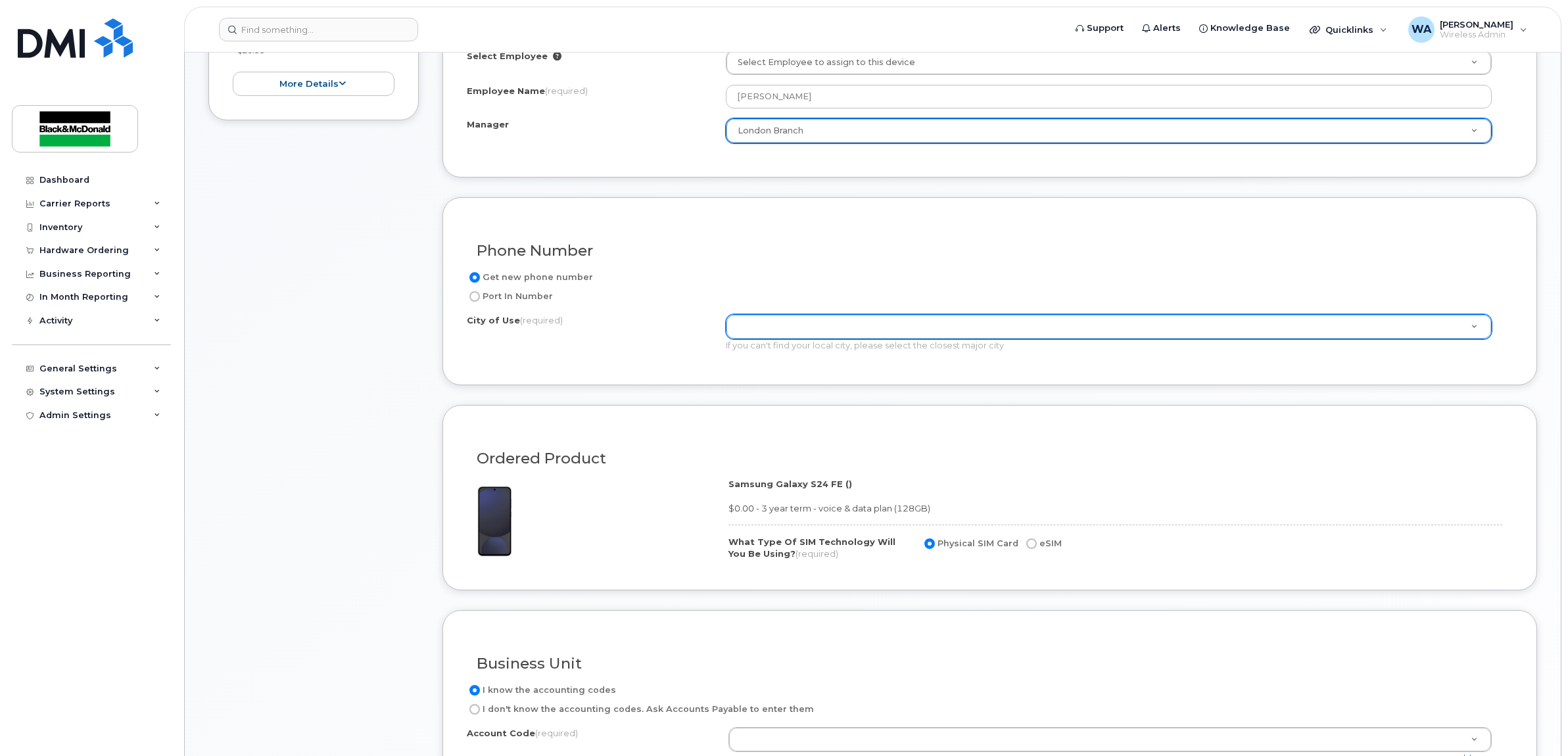
drag, startPoint x: 807, startPoint y: 329, endPoint x: 833, endPoint y: 360, distance: 40.5
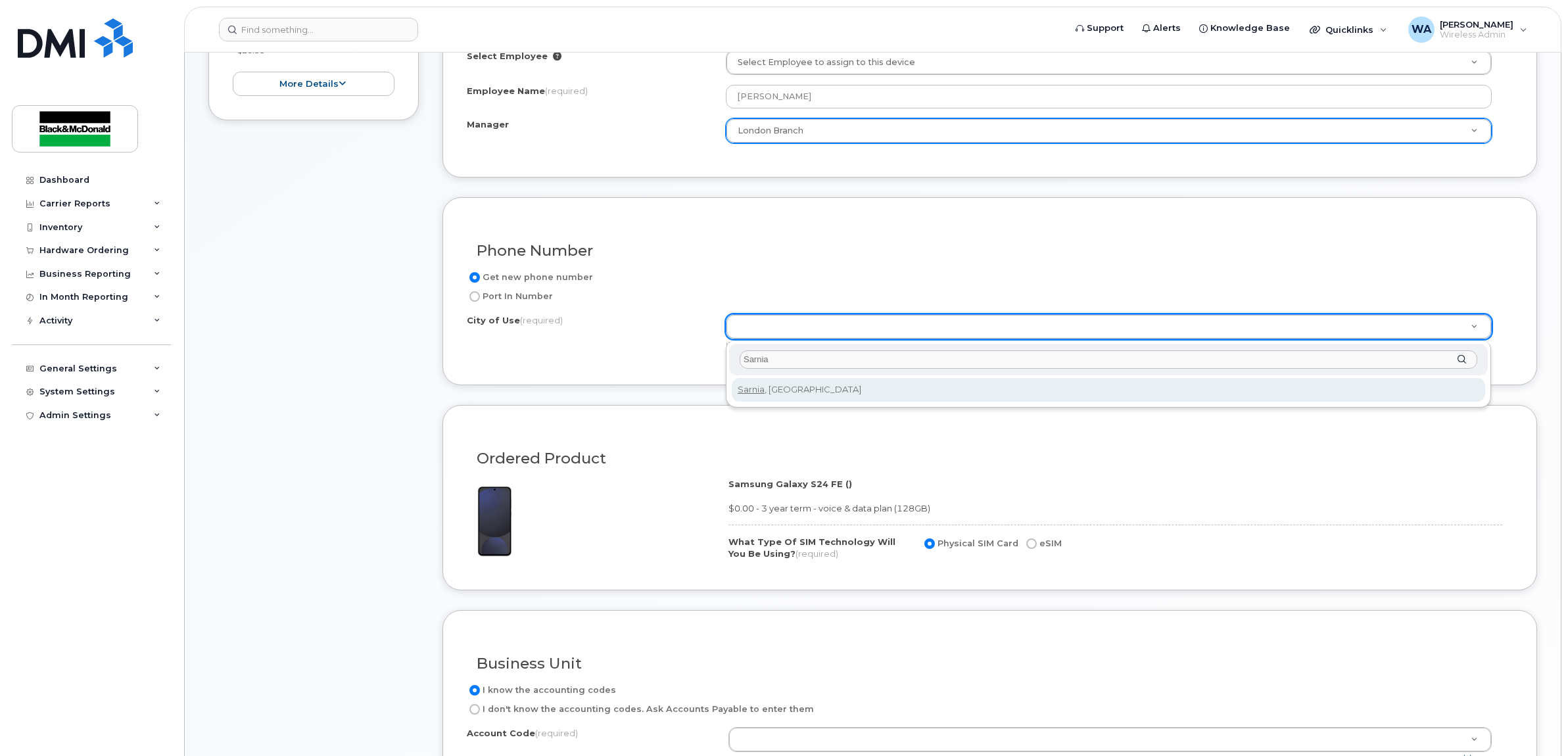
type input "Sarnia"
type input "4732"
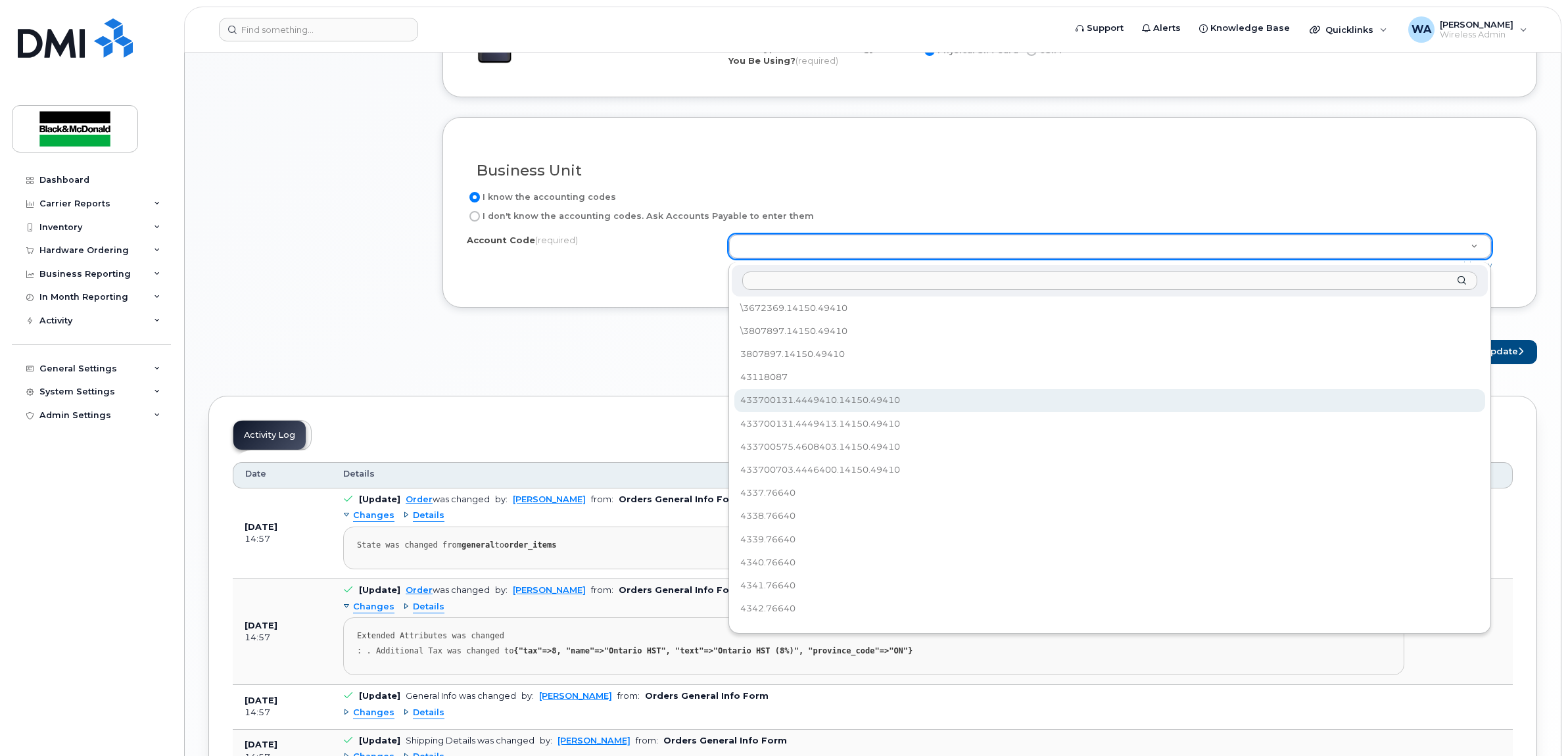
scroll to position [136, 0]
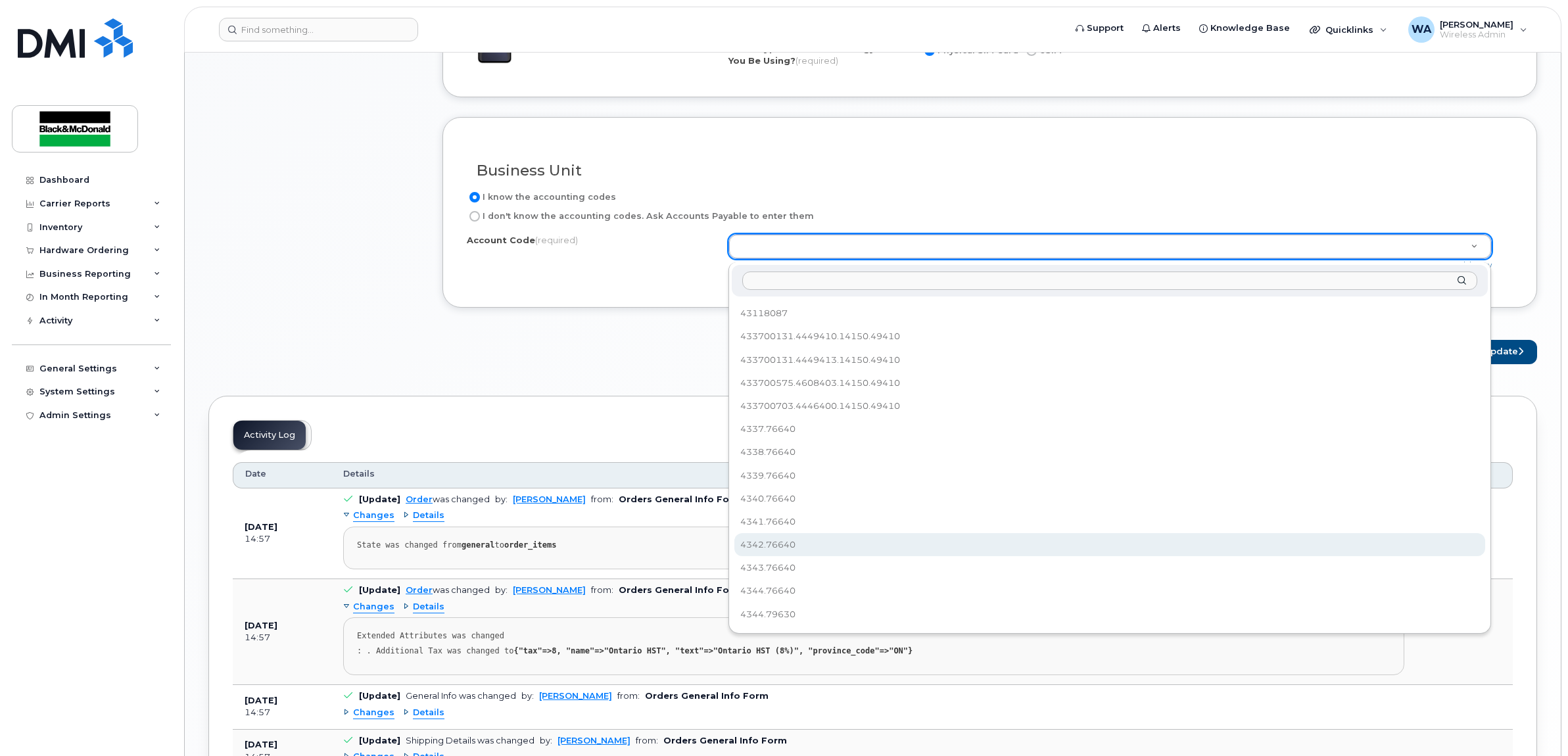
select select "4342.76640"
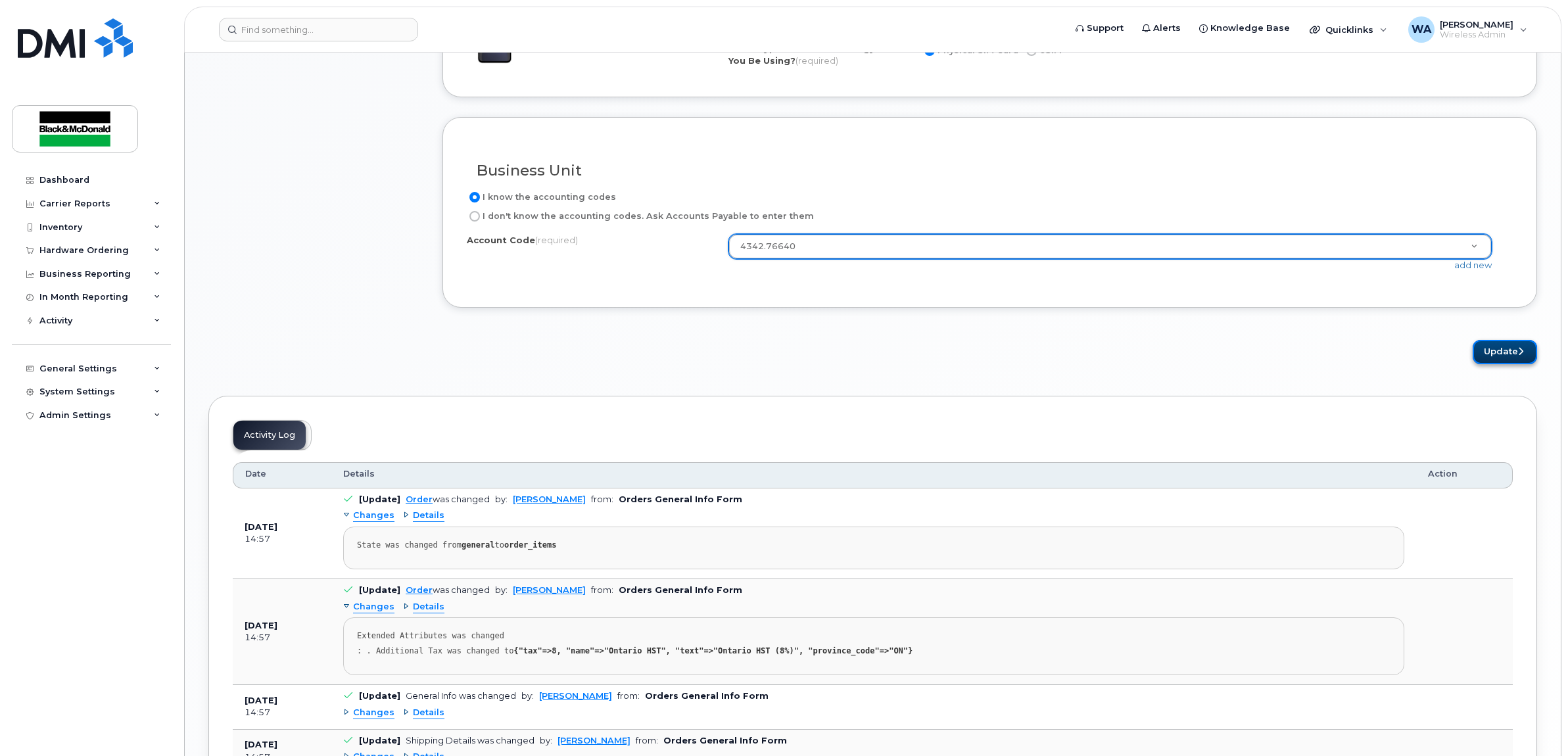
click at [1509, 360] on button "Update" at bounding box center [1505, 352] width 65 height 24
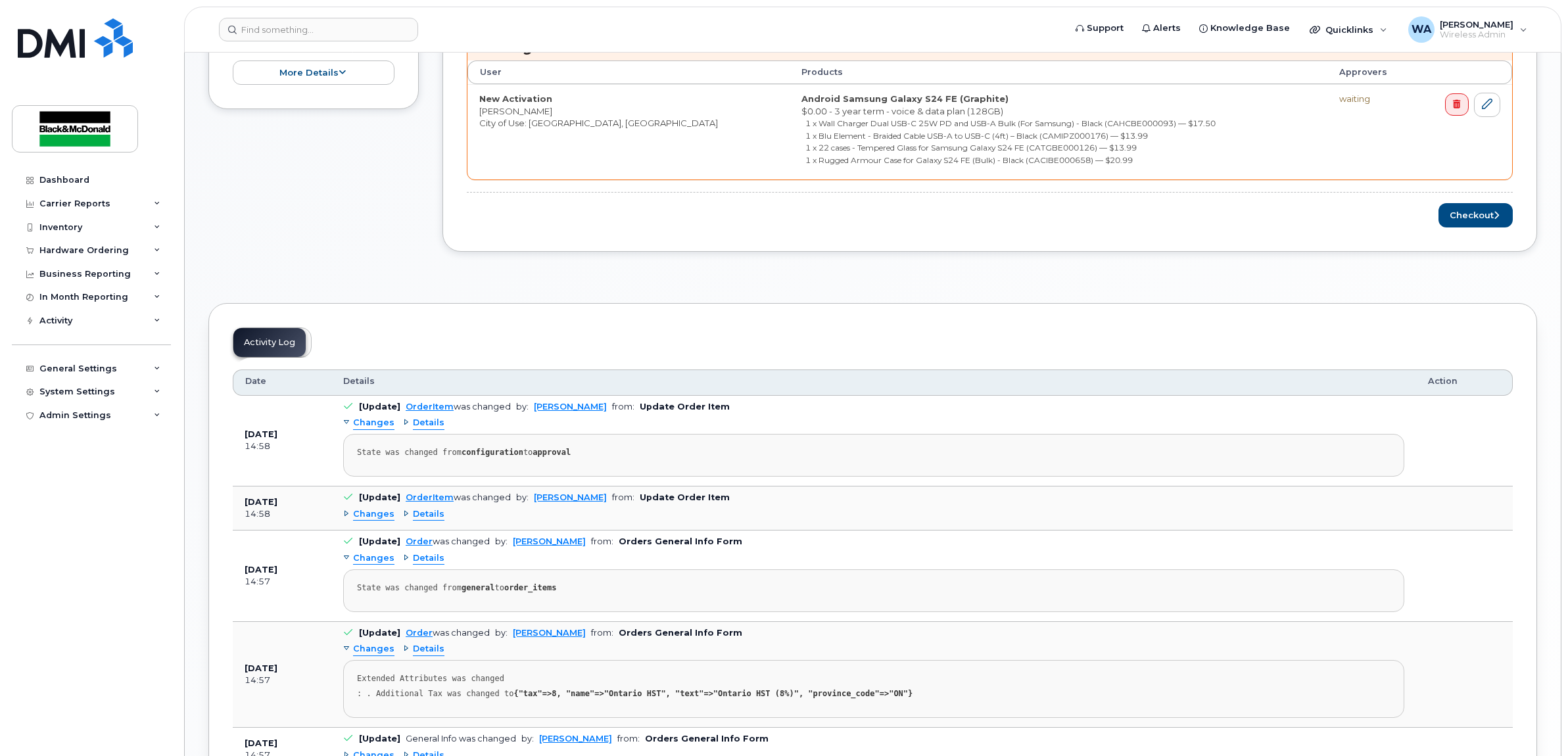
scroll to position [575, 0]
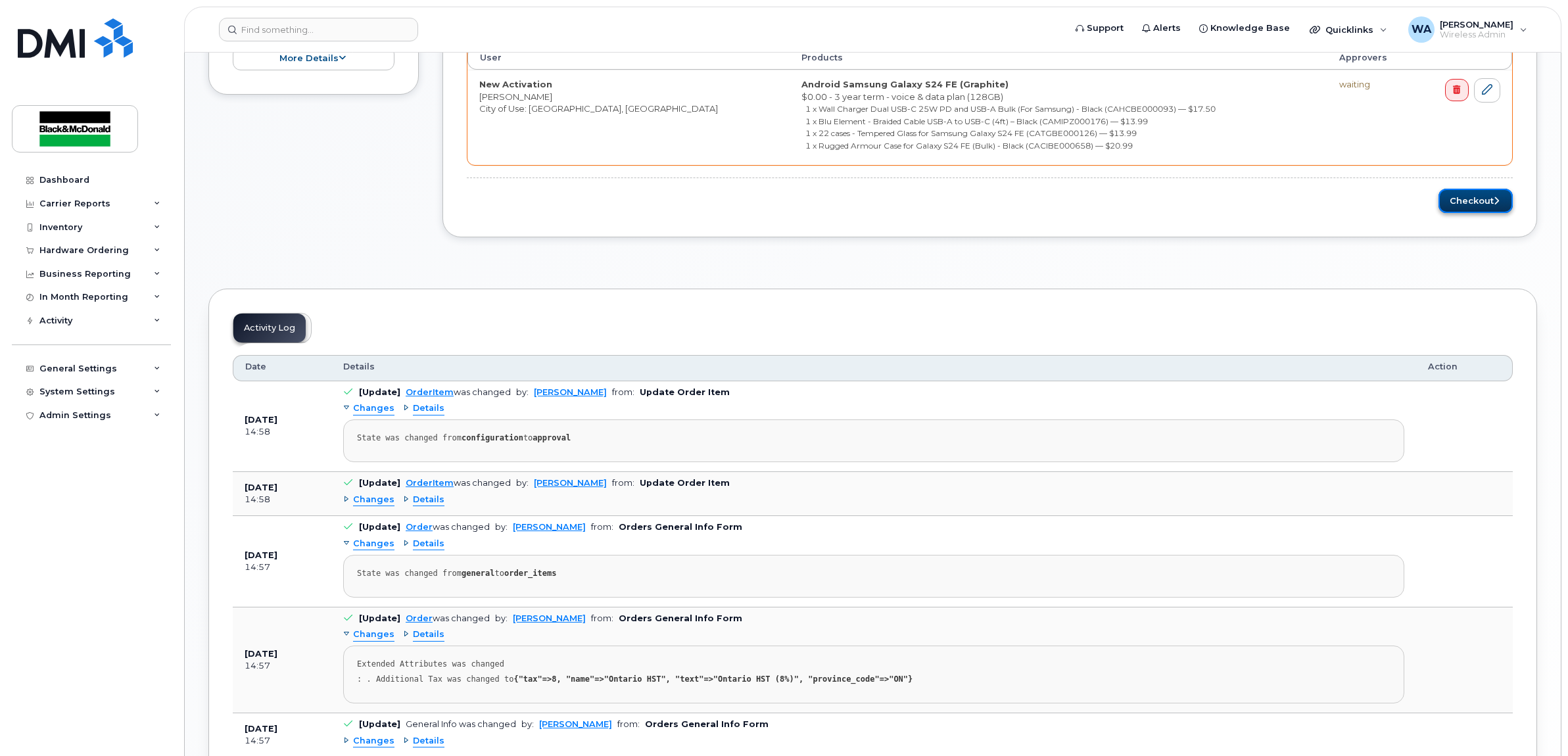
click at [1479, 209] on button "Checkout" at bounding box center [1475, 200] width 74 height 24
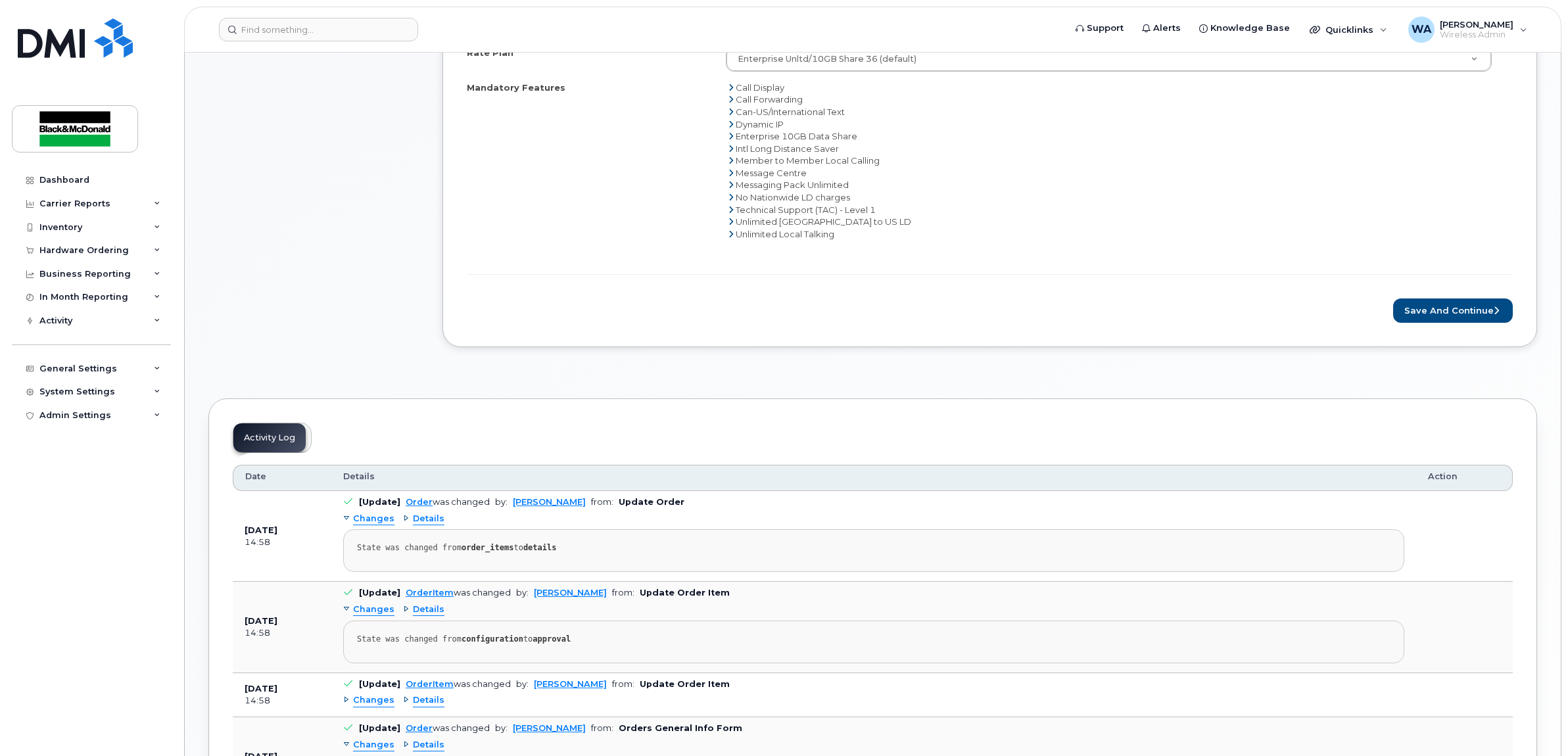
scroll to position [575, 0]
click at [1435, 304] on button "Save and Continue" at bounding box center [1452, 309] width 119 height 24
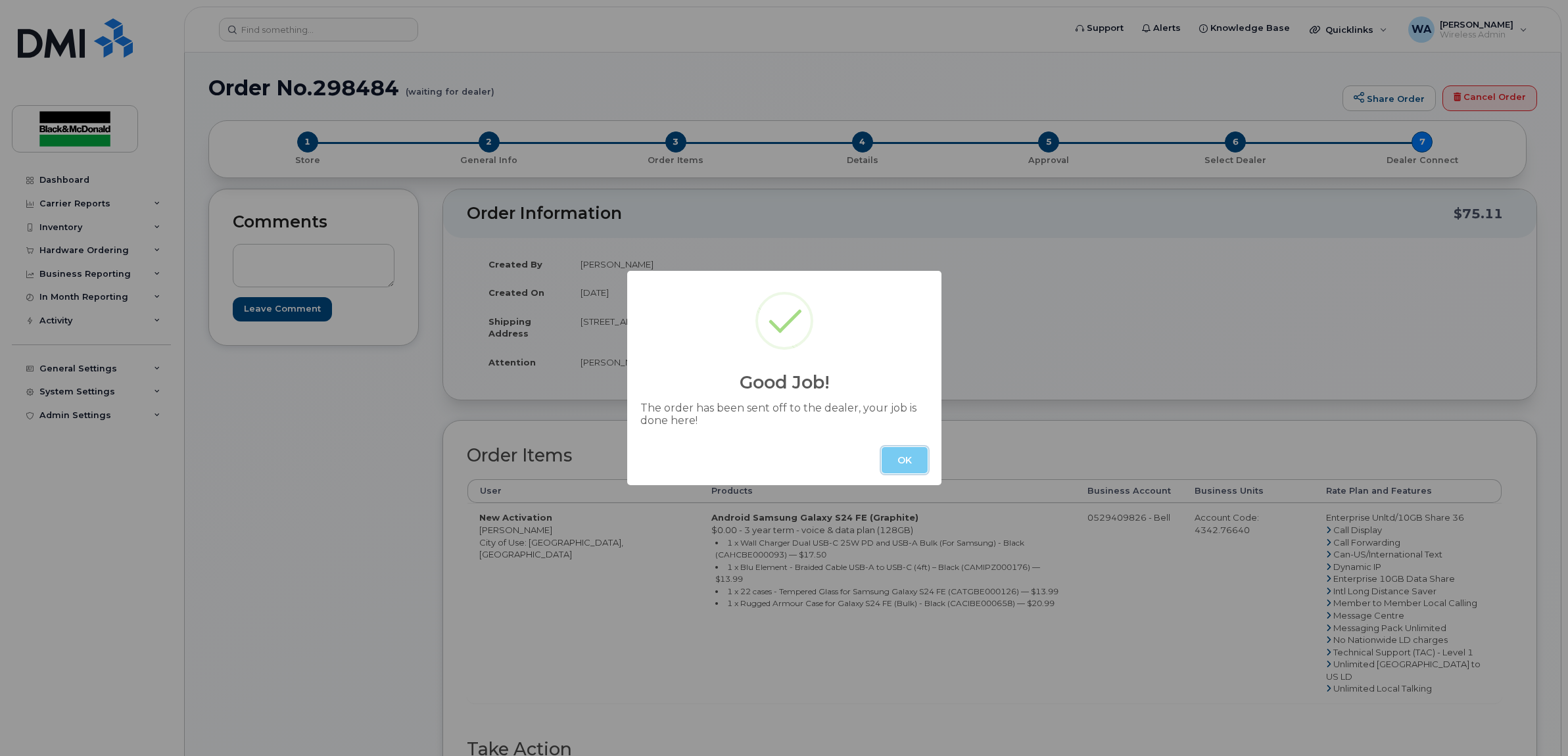
click at [904, 455] on button "OK" at bounding box center [904, 459] width 46 height 26
